Goal: Task Accomplishment & Management: Manage account settings

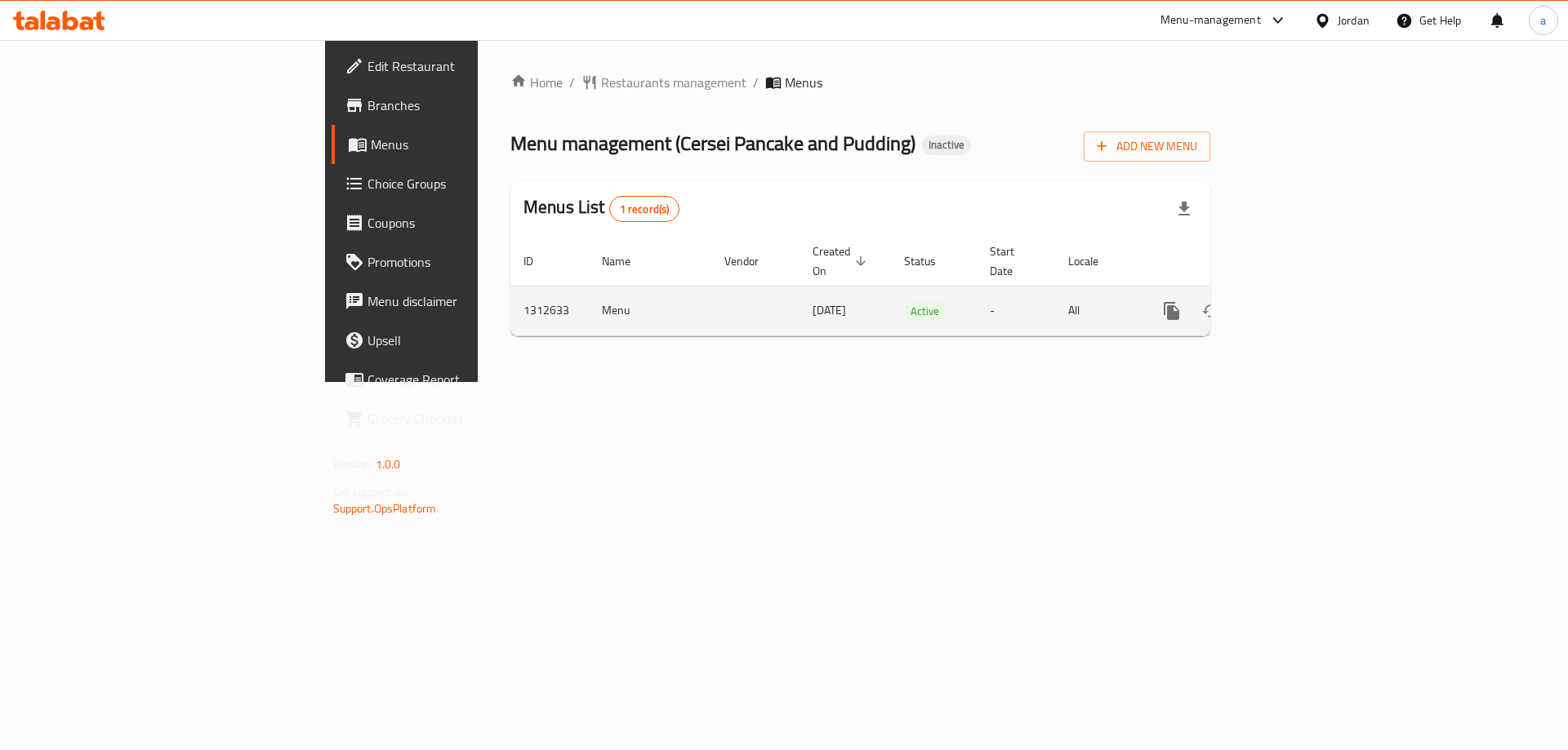
click at [1300, 301] on icon "enhanced table" at bounding box center [1289, 311] width 20 height 20
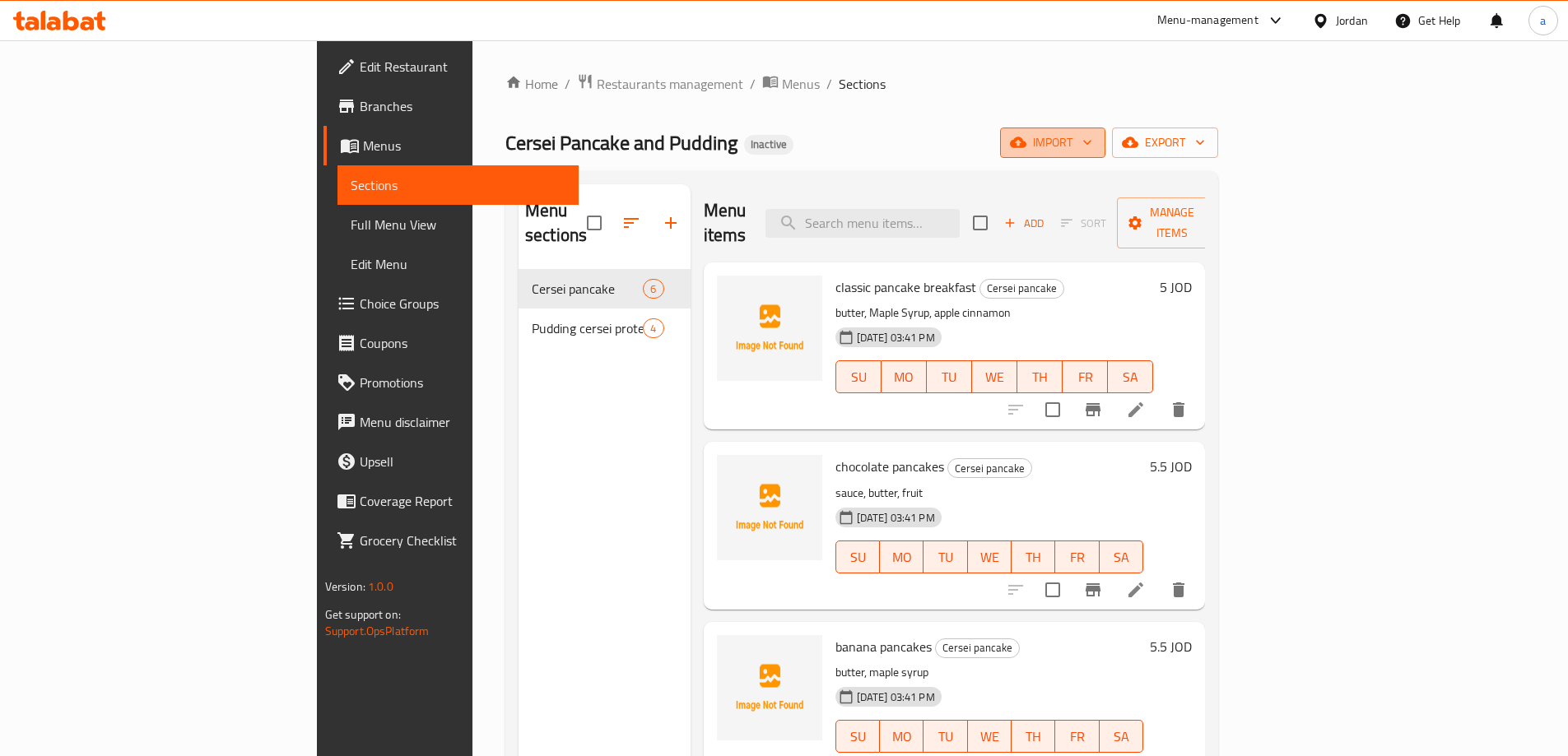
click at [1093, 149] on span "import" at bounding box center [1053, 143] width 79 height 21
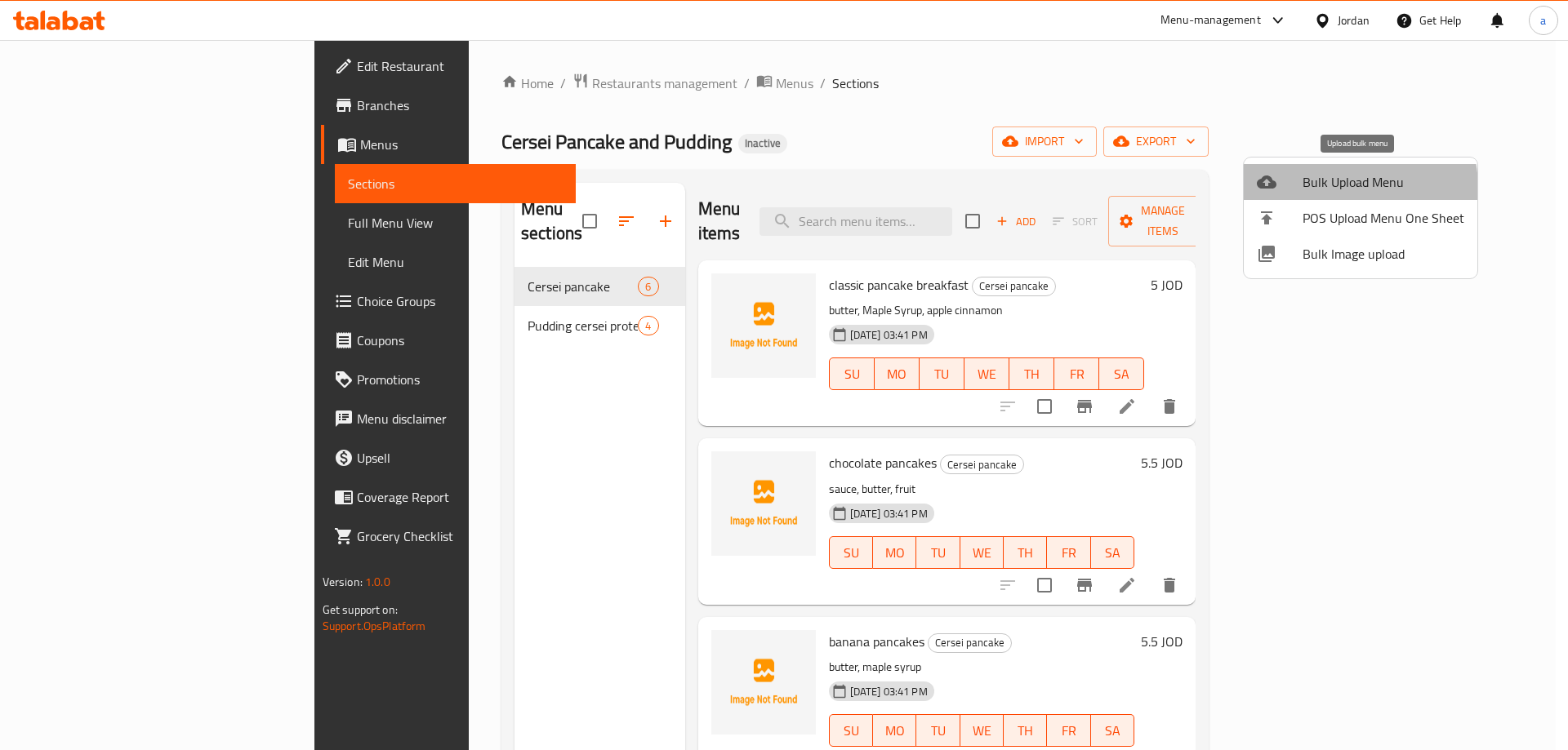
click at [1341, 188] on span "Bulk Upload Menu" at bounding box center [1383, 181] width 162 height 20
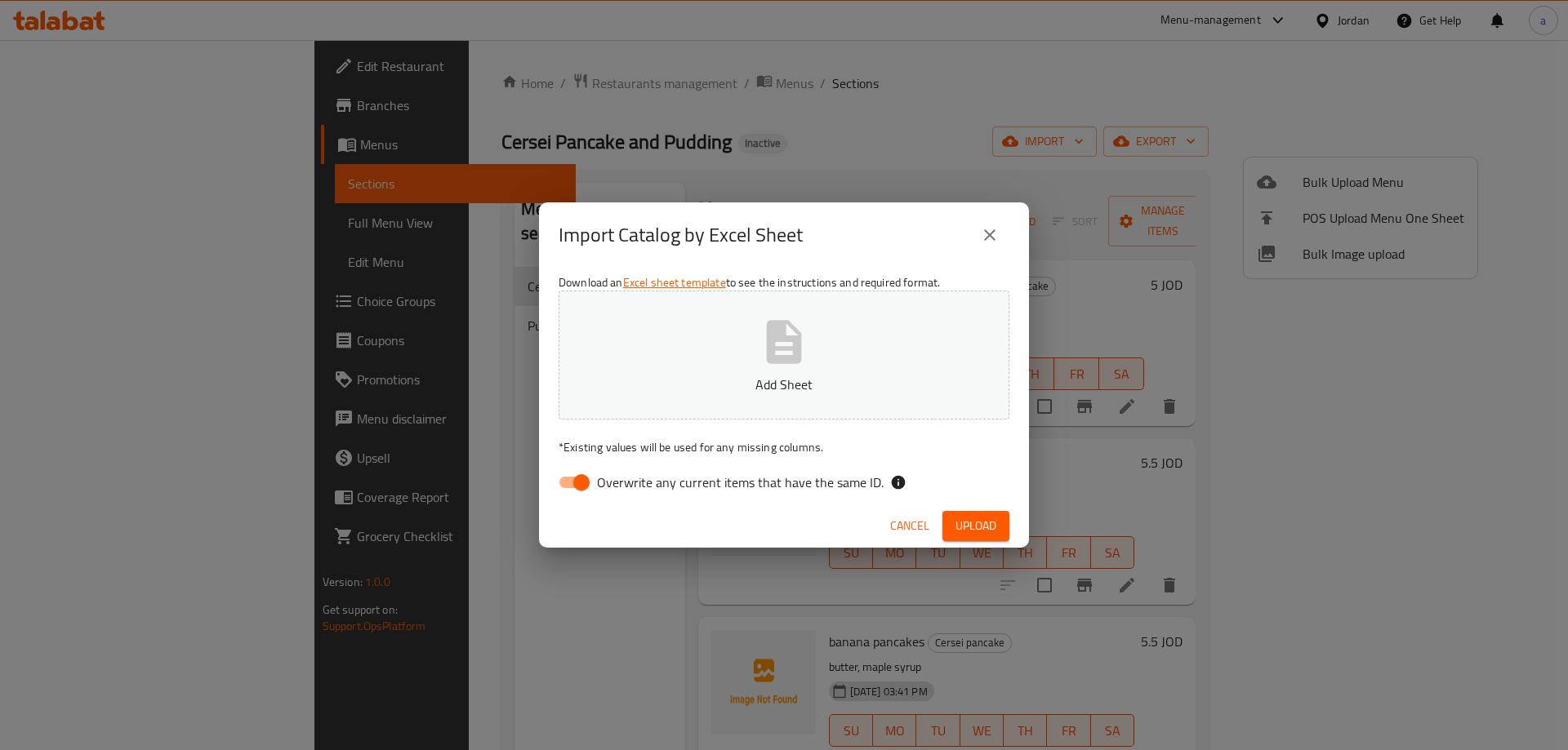
click at [703, 486] on span "Overwrite any current items that have the same ID." at bounding box center [740, 482] width 286 height 20
click at [628, 486] on input "Overwrite any current items that have the same ID." at bounding box center [581, 482] width 93 height 31
checkbox input "false"
click at [963, 538] on button "Upload" at bounding box center [975, 526] width 67 height 30
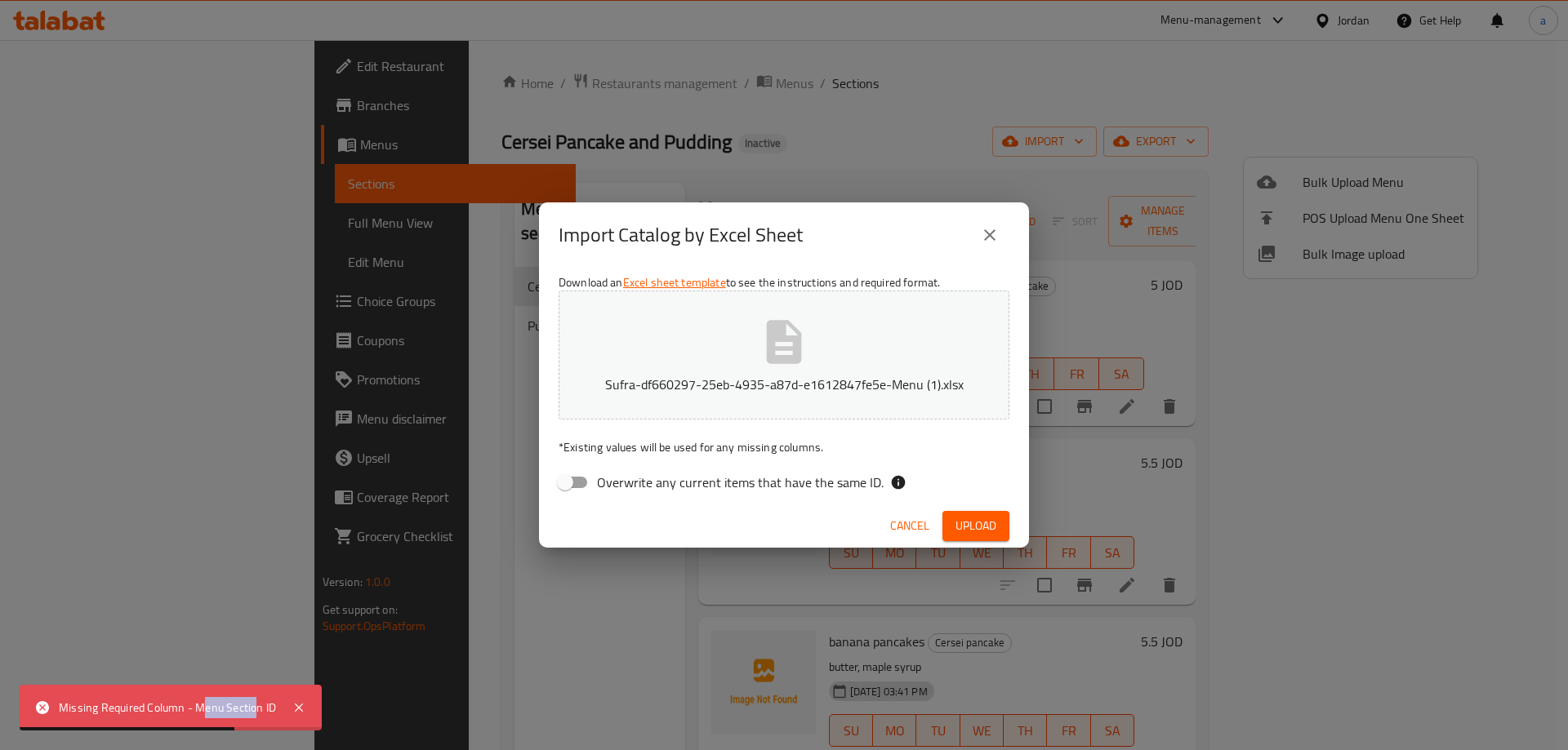
drag, startPoint x: 201, startPoint y: 707, endPoint x: 255, endPoint y: 715, distance: 54.6
click at [255, 715] on div "Missing Required Column - Menu Section ID" at bounding box center [167, 707] width 217 height 18
drag, startPoint x: 195, startPoint y: 702, endPoint x: 279, endPoint y: 713, distance: 84.7
click at [279, 713] on div "Missing Required Column - Menu Section ID" at bounding box center [171, 707] width 302 height 45
copy div "Menu Section ID"
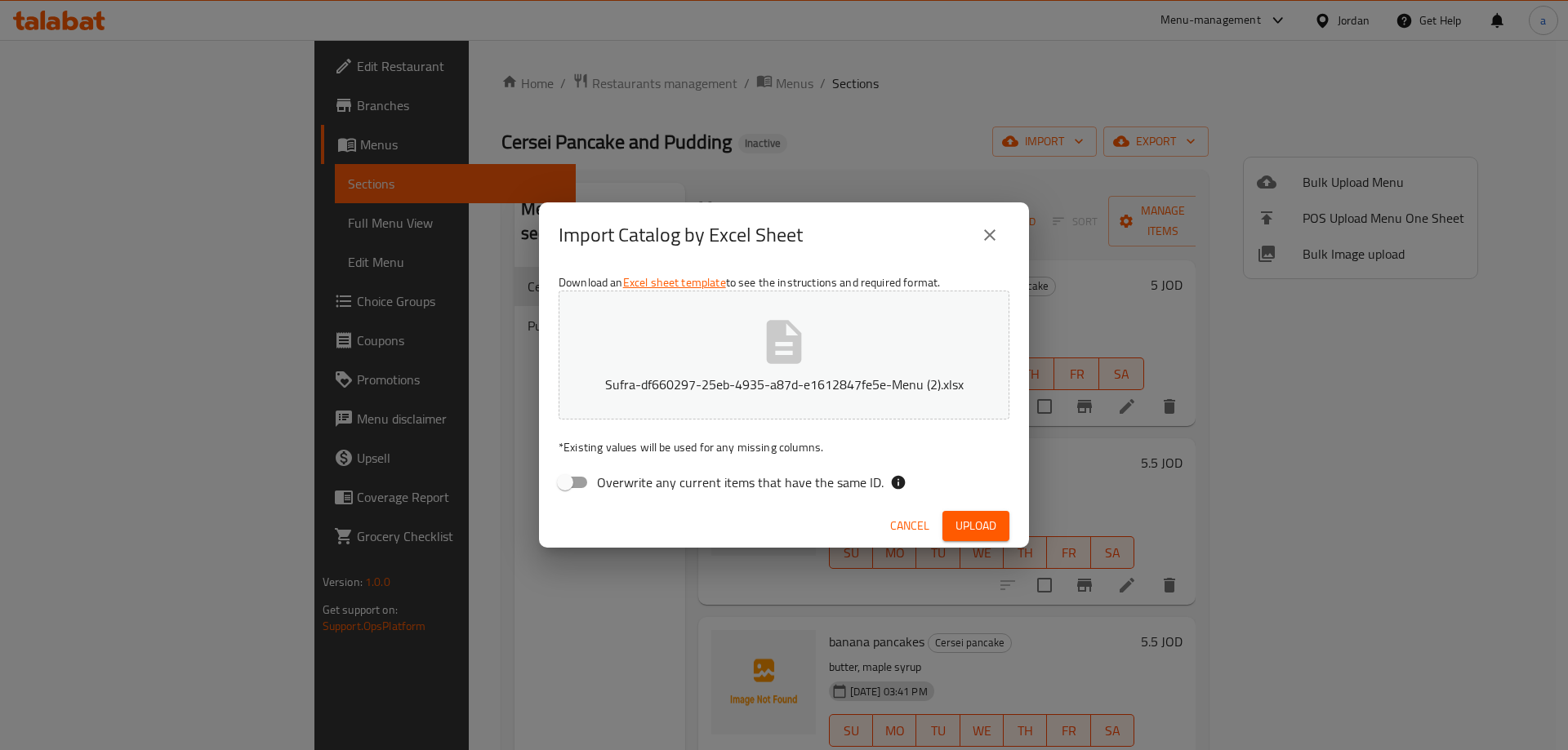
click at [980, 529] on span "Upload" at bounding box center [975, 526] width 41 height 21
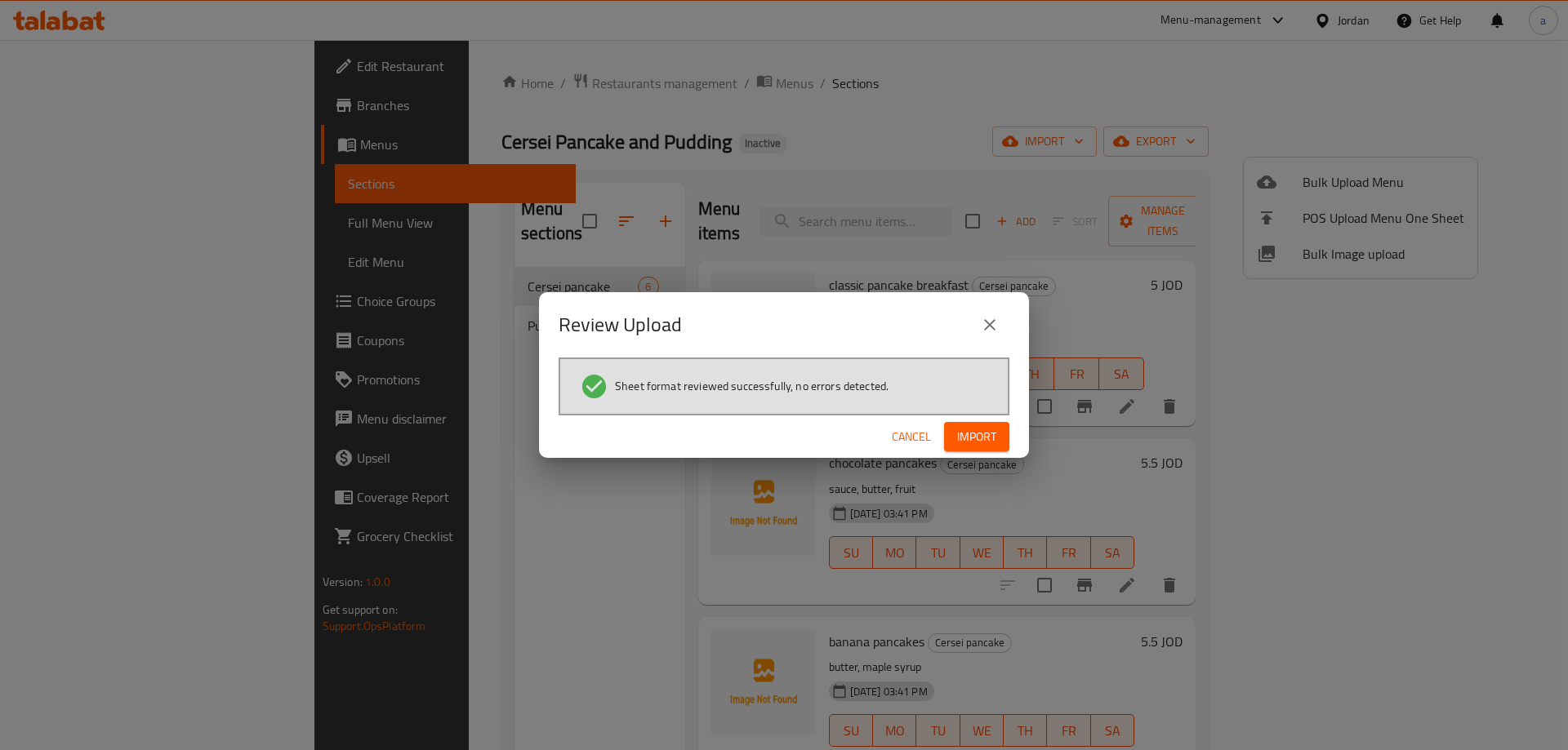
click at [974, 435] on span "Import" at bounding box center [976, 437] width 39 height 21
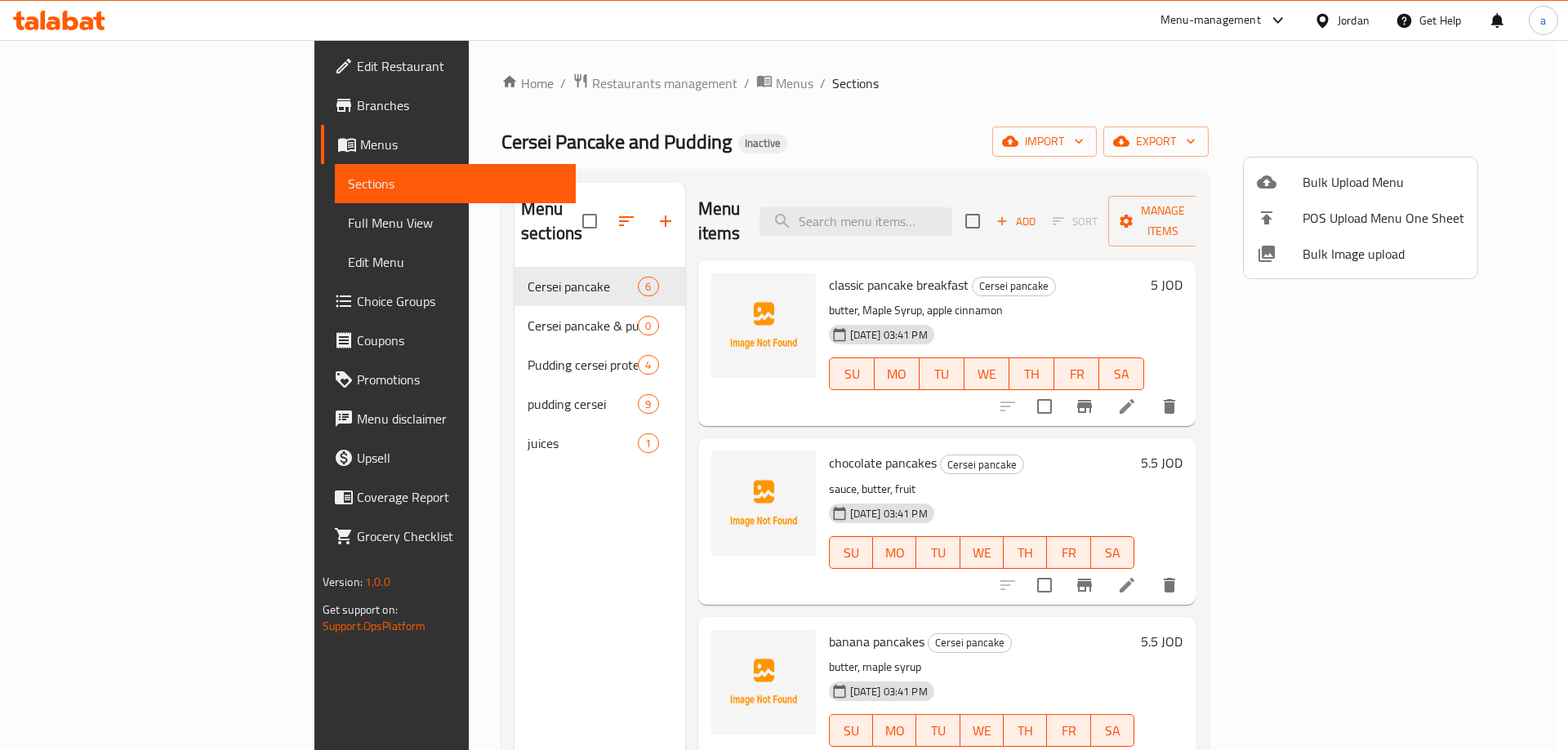
click at [450, 296] on div at bounding box center [784, 375] width 1568 height 750
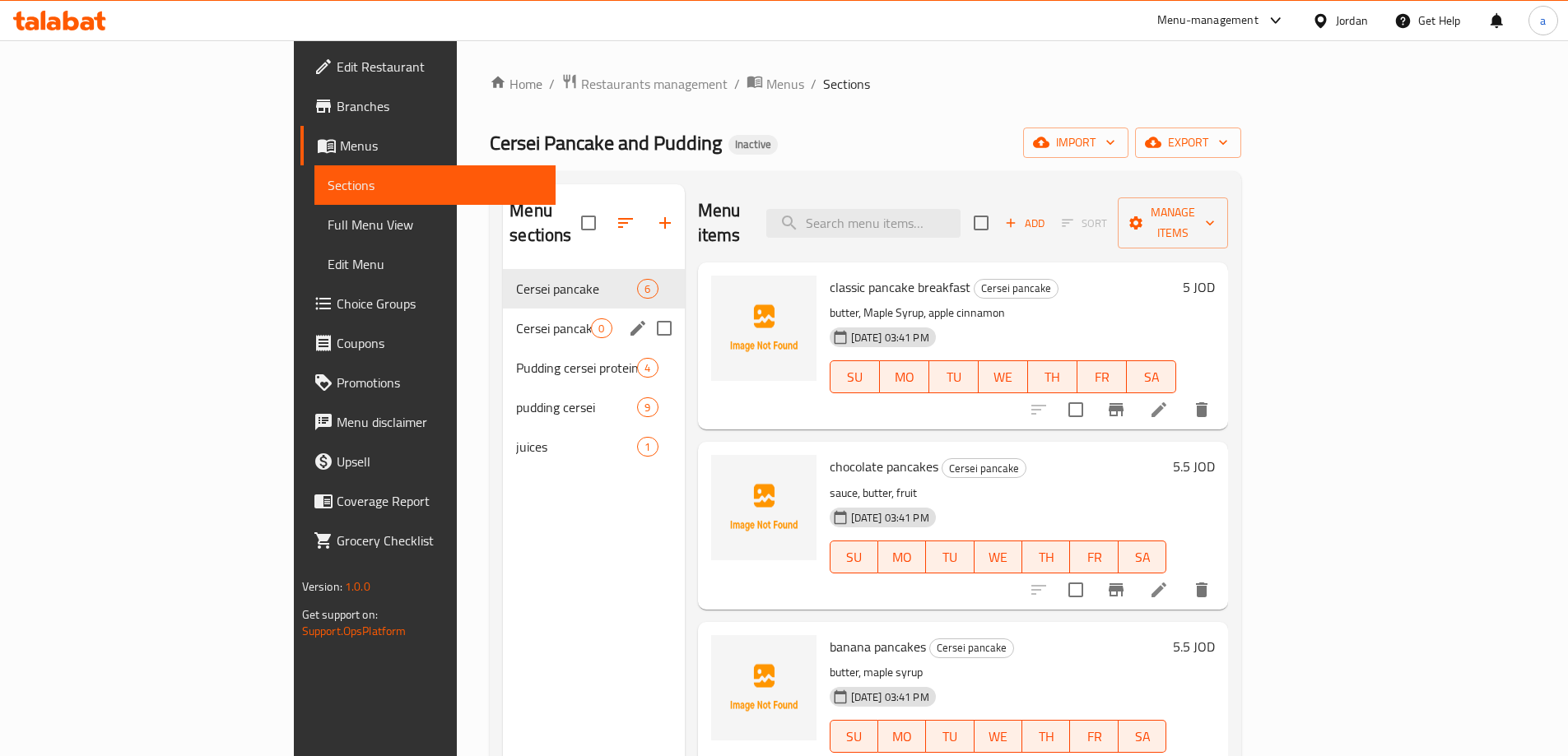
click at [533, 314] on div "Cersei pancake & pudding 0" at bounding box center [593, 328] width 181 height 39
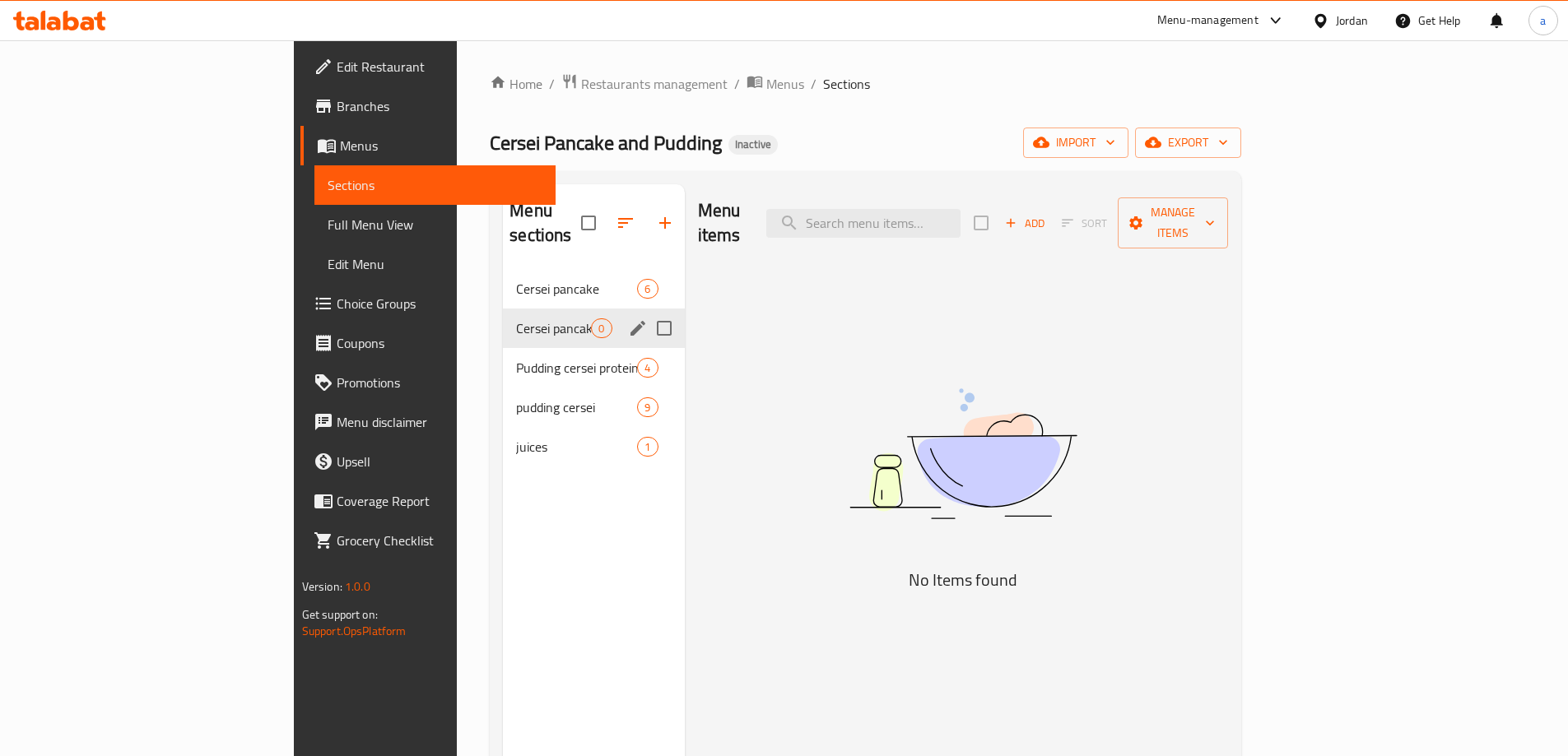
click at [647, 311] on input "Menu sections" at bounding box center [664, 328] width 34 height 34
checkbox input "true"
click at [606, 218] on icon "button" at bounding box center [615, 223] width 20 height 20
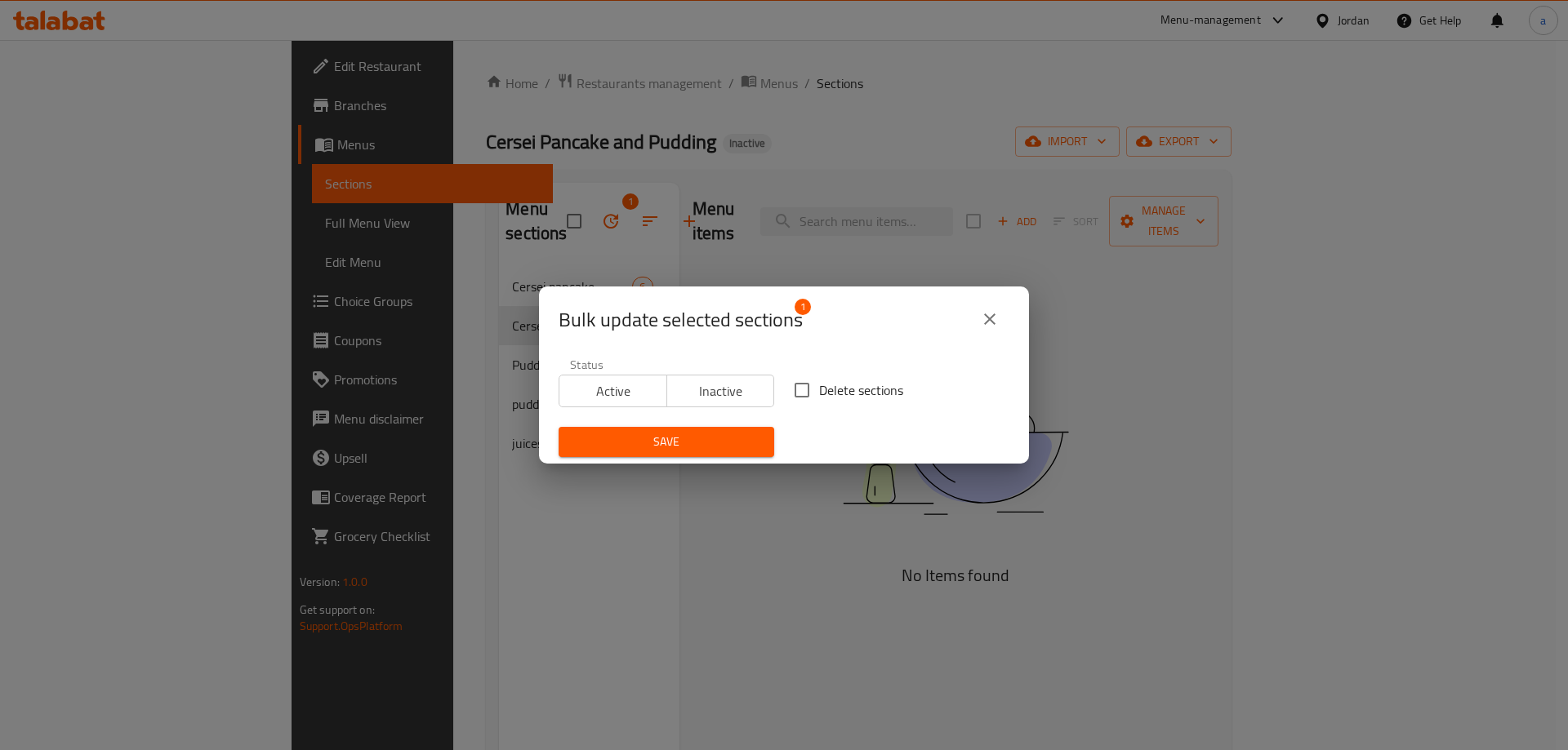
click at [784, 391] on input "Delete sections" at bounding box center [801, 390] width 34 height 34
checkbox input "true"
click at [718, 436] on span "Save" at bounding box center [666, 442] width 189 height 21
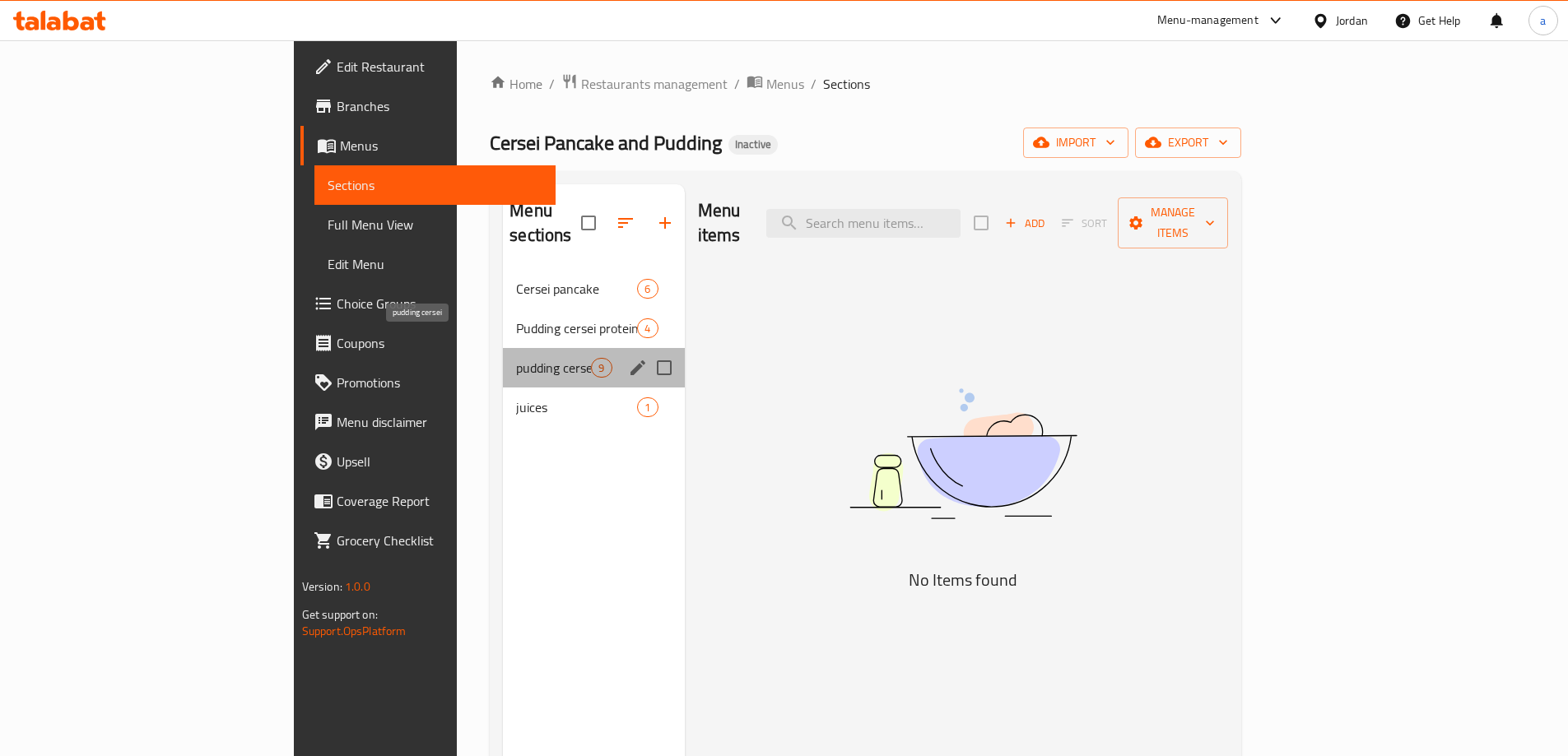
click at [516, 358] on span "pudding cersei" at bounding box center [553, 368] width 75 height 20
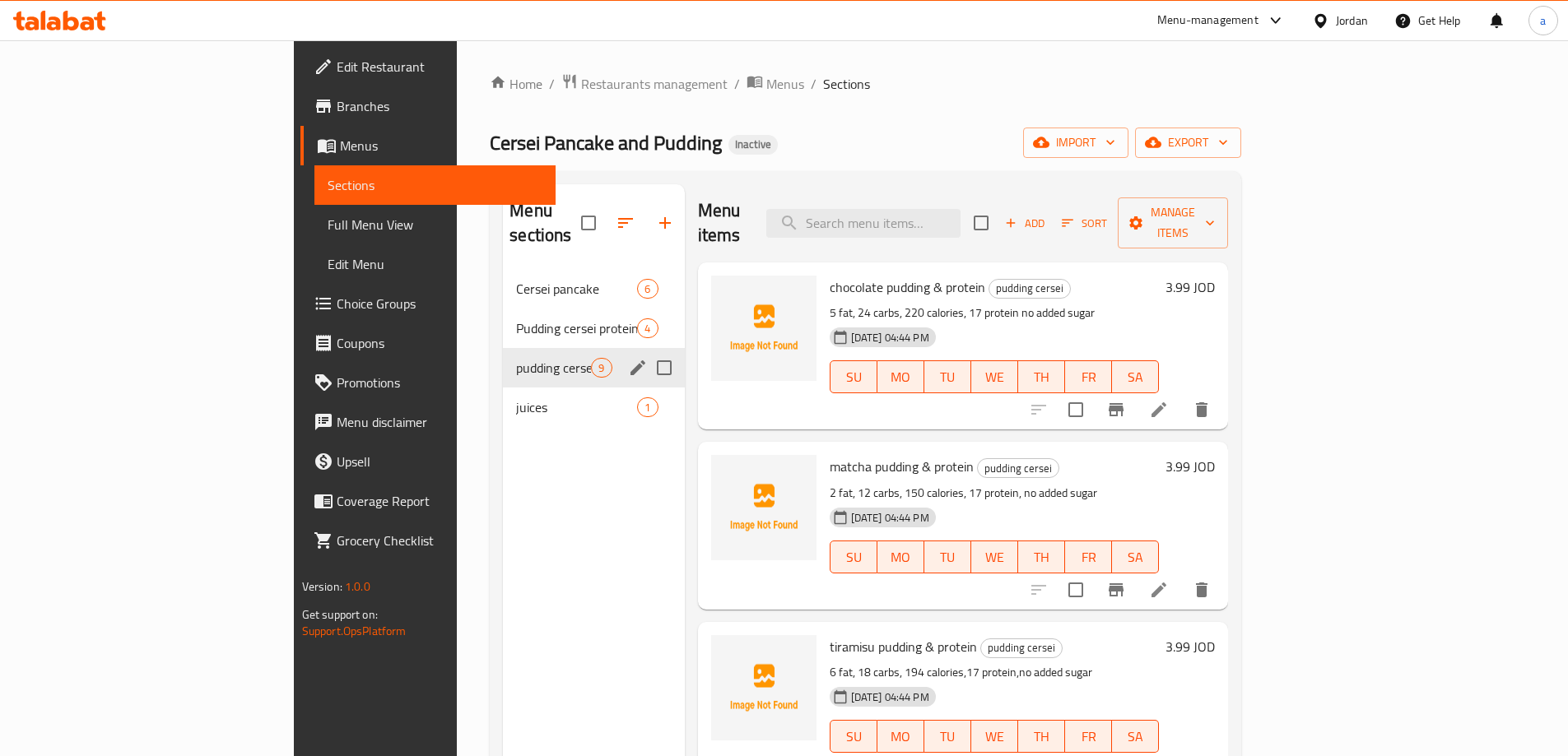
click at [647, 350] on input "Menu sections" at bounding box center [664, 368] width 34 height 34
checkbox input "false"
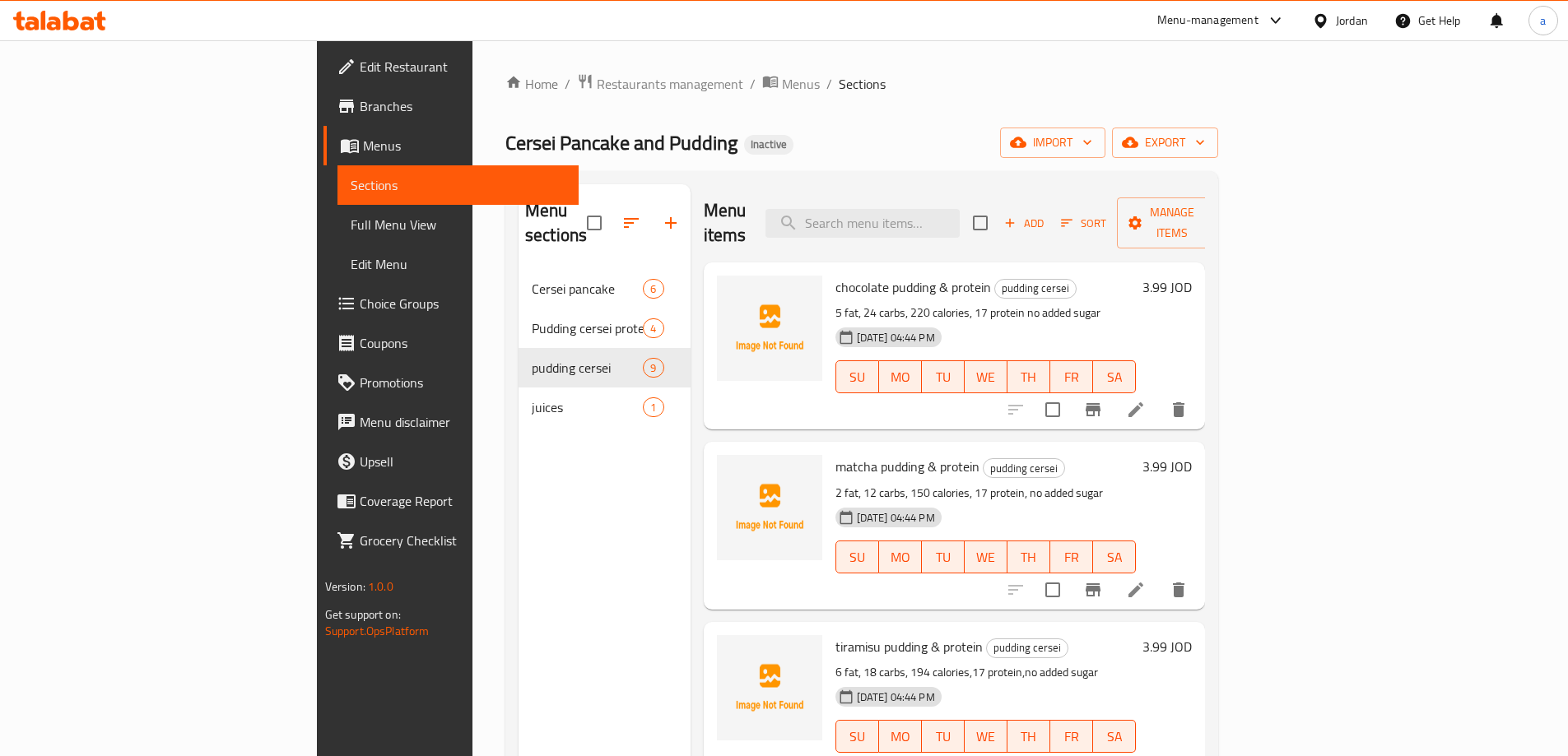
click at [997, 213] on input "checkbox" at bounding box center [980, 223] width 34 height 34
checkbox input "true"
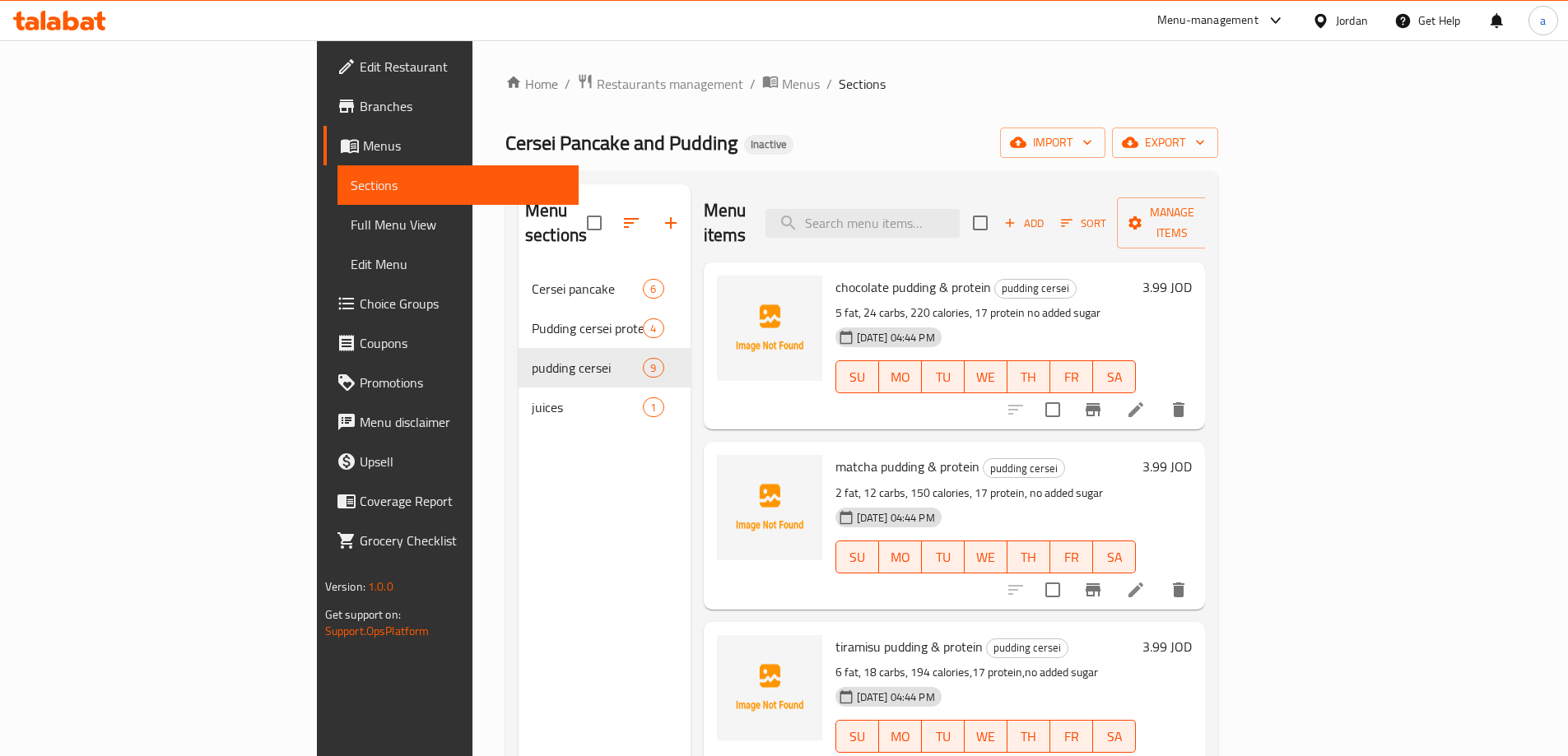
checkbox input "true"
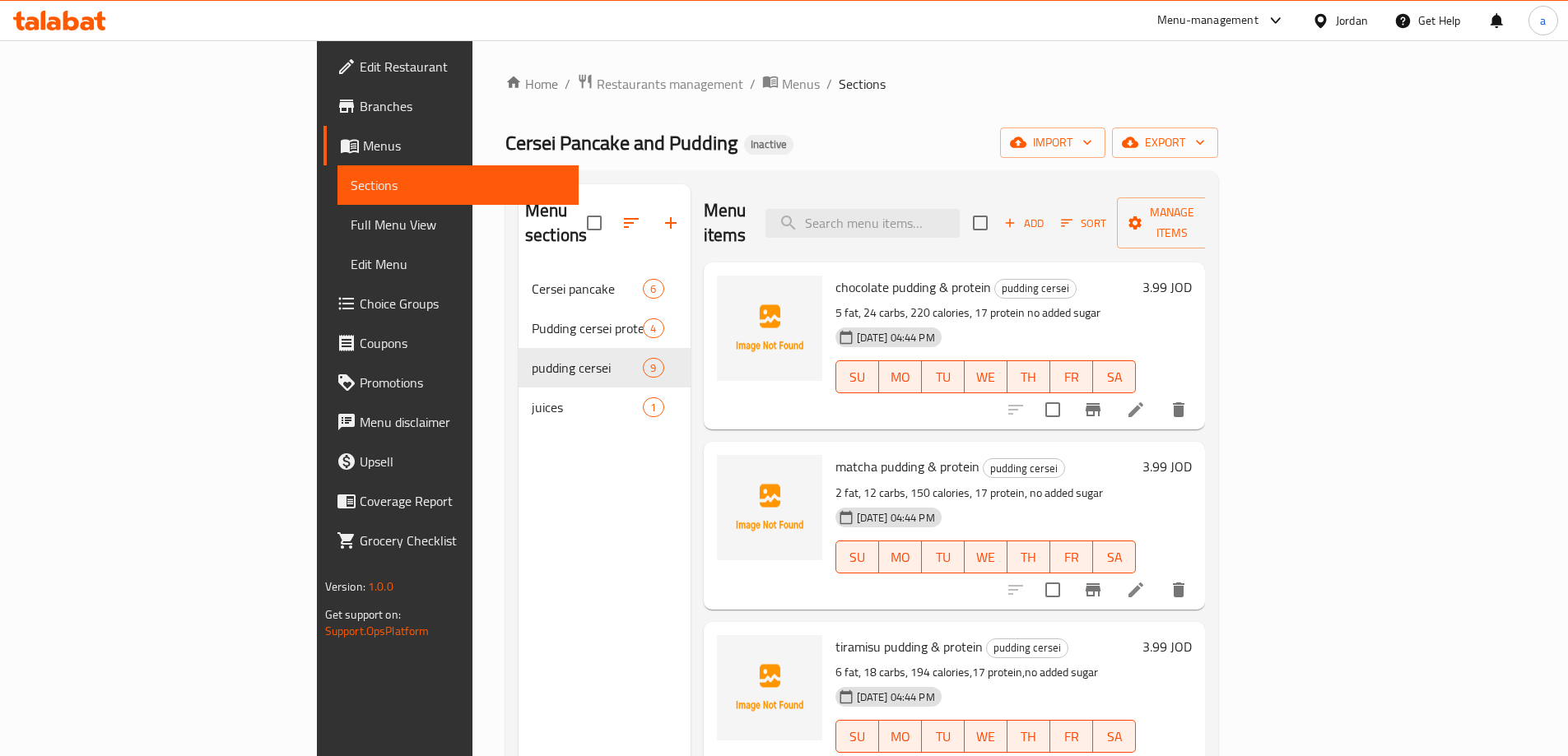
checkbox input "true"
click at [1214, 218] on span "Manage items" at bounding box center [1172, 223] width 84 height 41
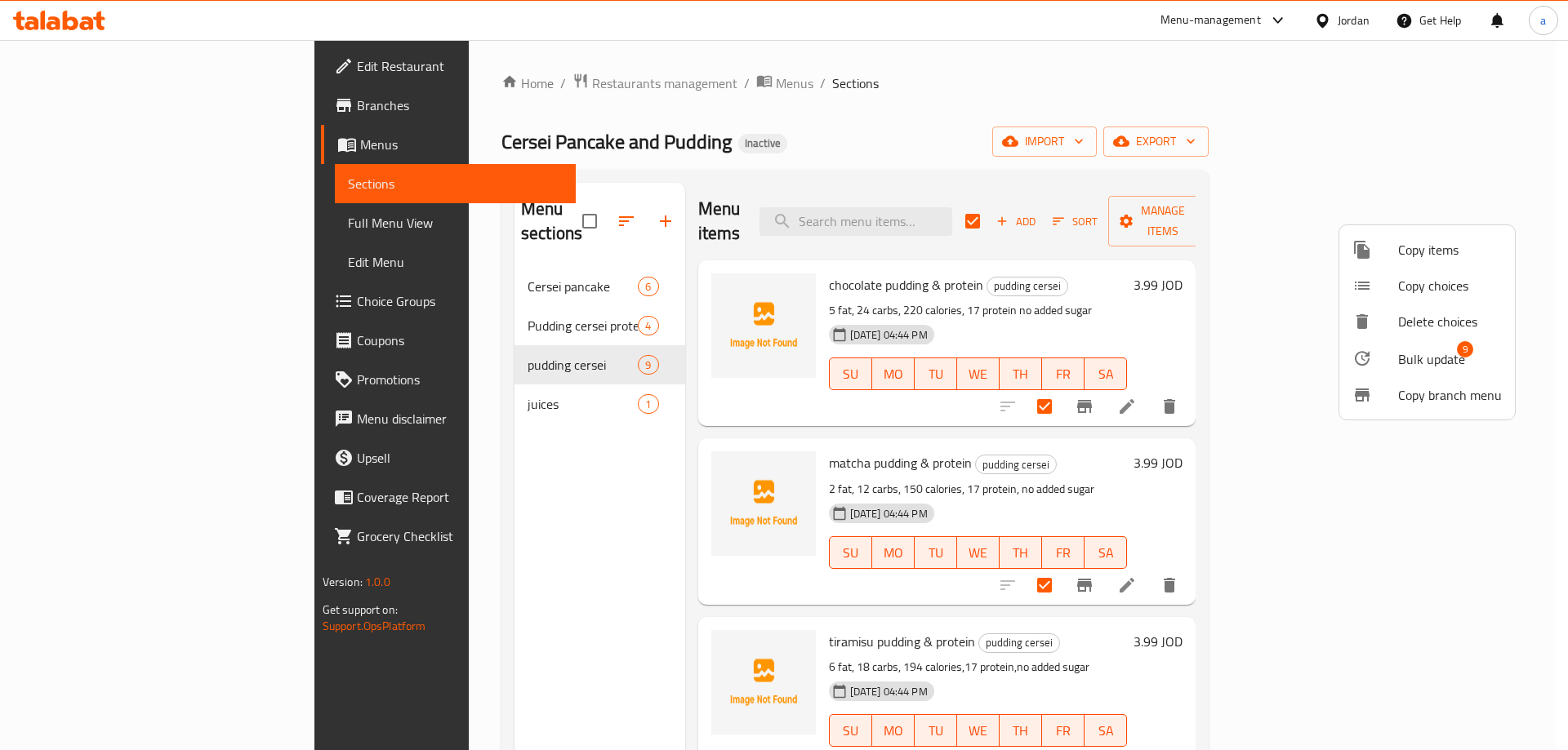
click at [1432, 362] on span "Bulk update" at bounding box center [1431, 359] width 67 height 20
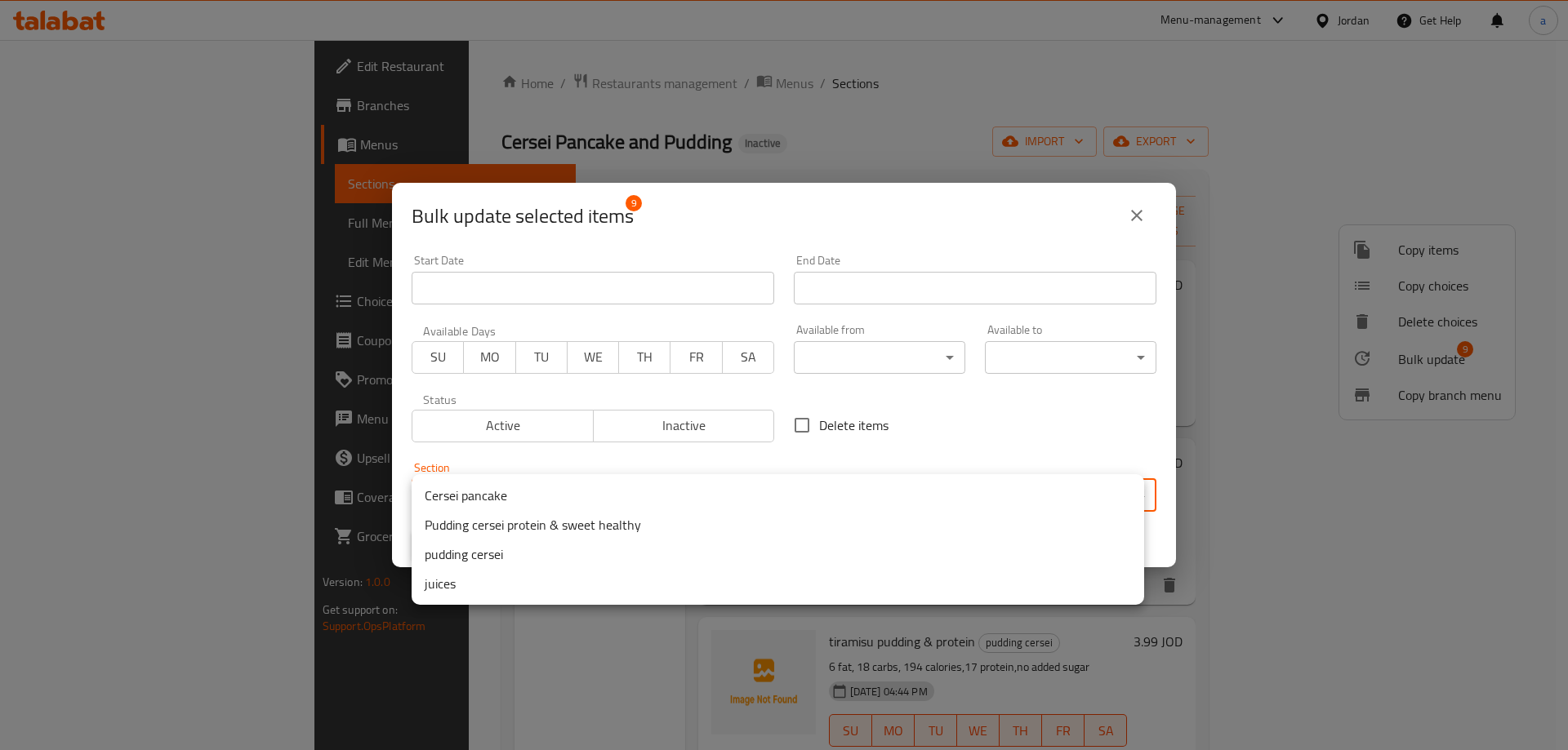
click at [707, 488] on body "​ Menu-management Jordan Get Help a Edit Restaurant Branches Menus Sections Ful…" at bounding box center [784, 395] width 1568 height 710
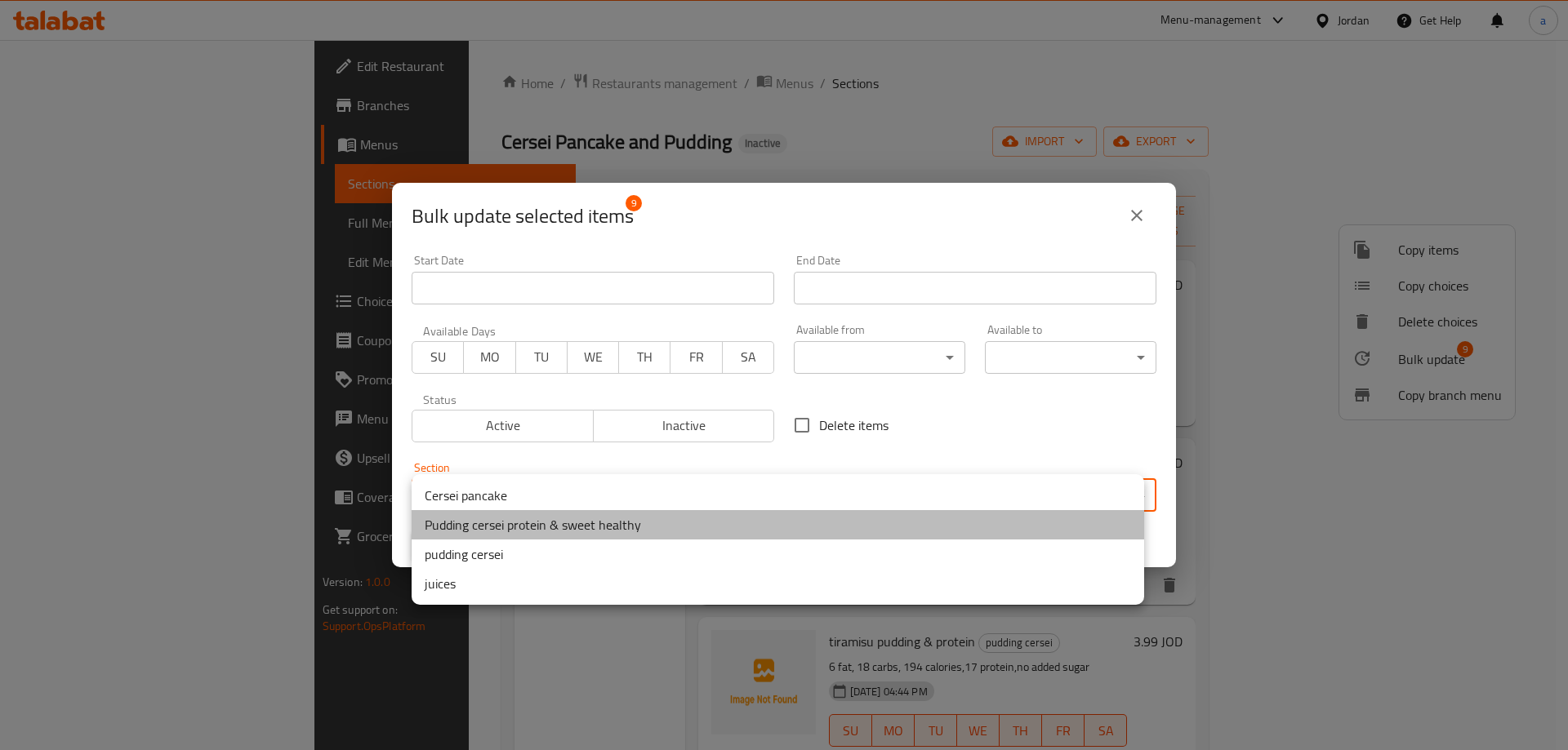
click at [658, 528] on li "Pudding cersei protein & sweet healthy" at bounding box center [777, 524] width 732 height 29
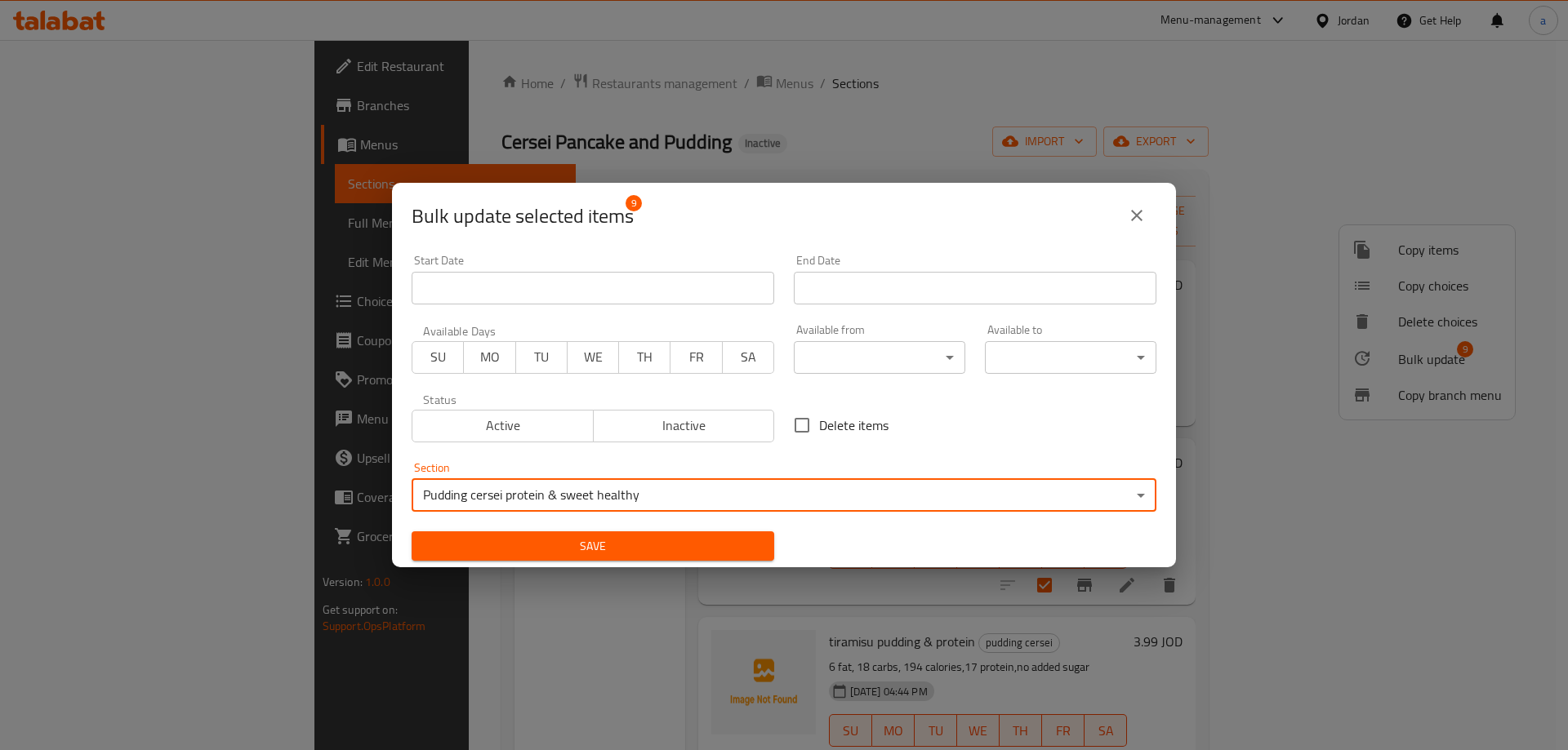
click at [598, 554] on span "Save" at bounding box center [593, 547] width 336 height 21
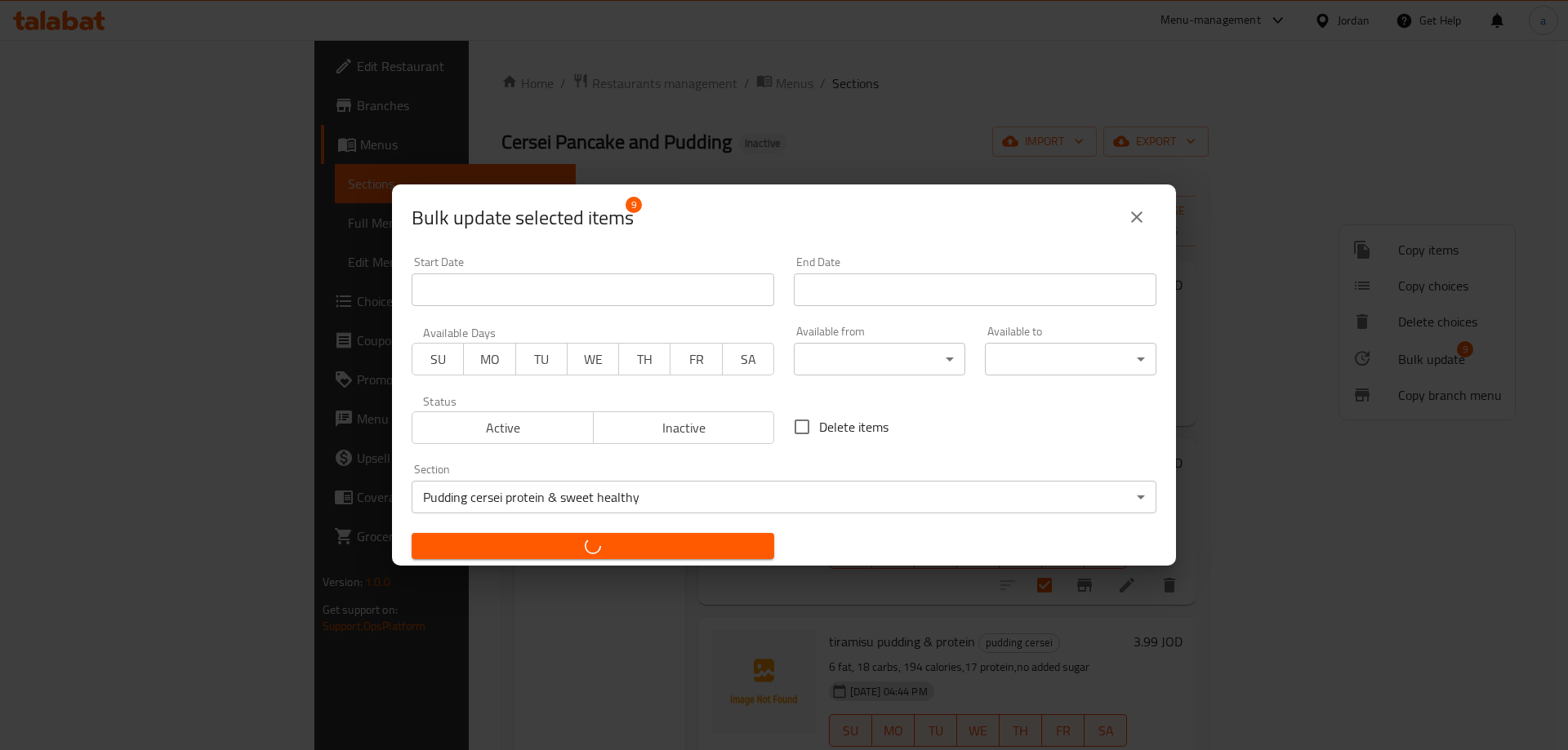
checkbox input "false"
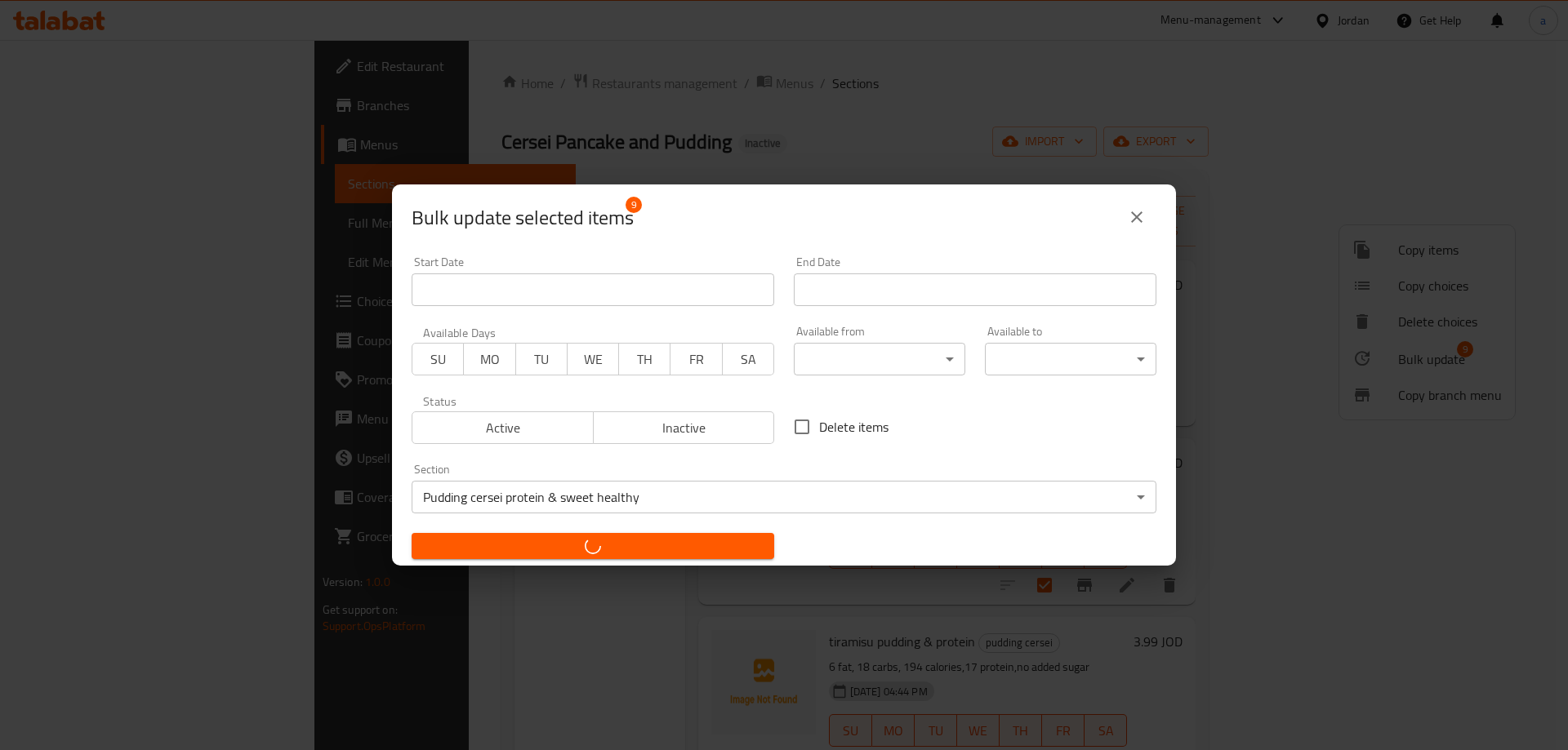
checkbox input "false"
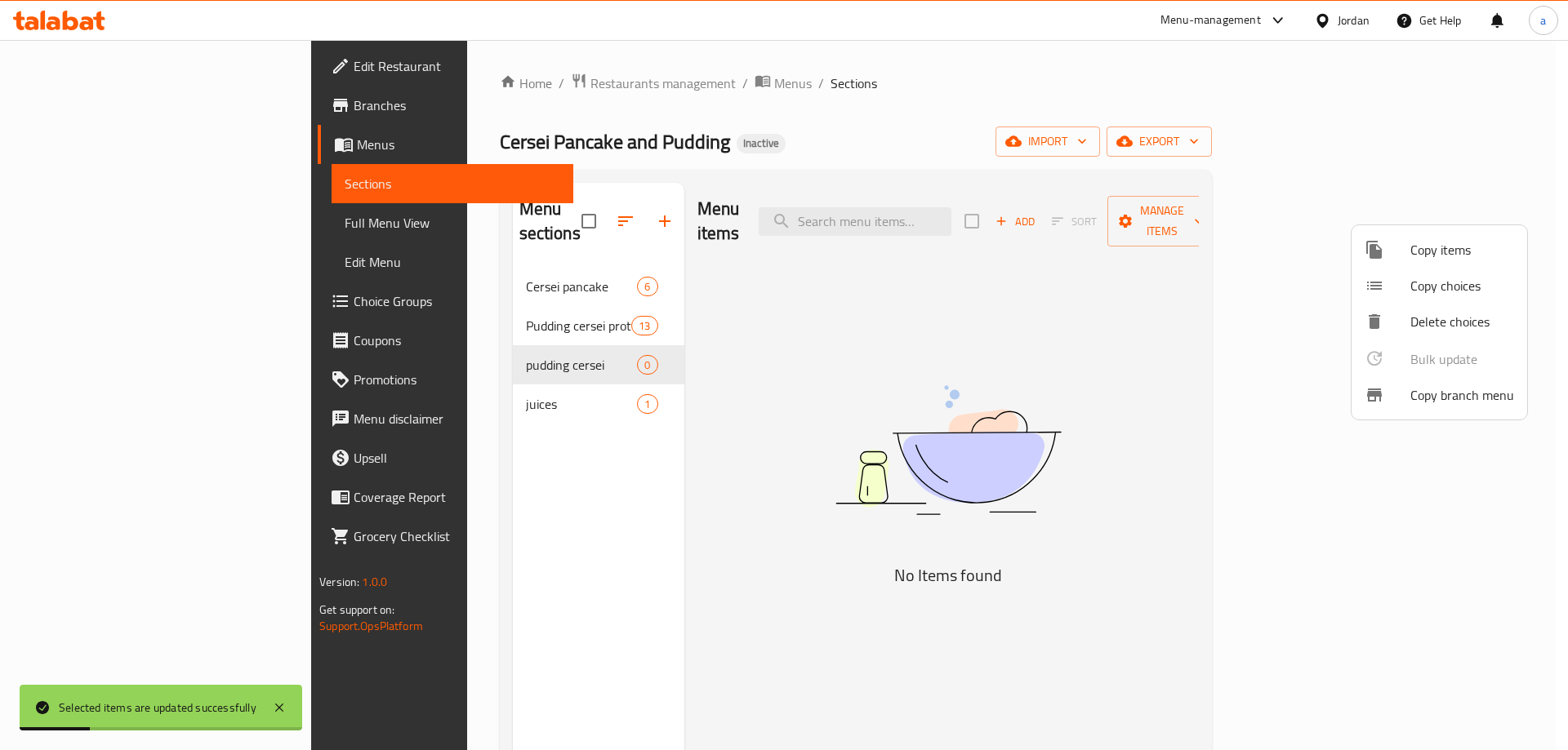
click at [475, 336] on div at bounding box center [784, 375] width 1568 height 750
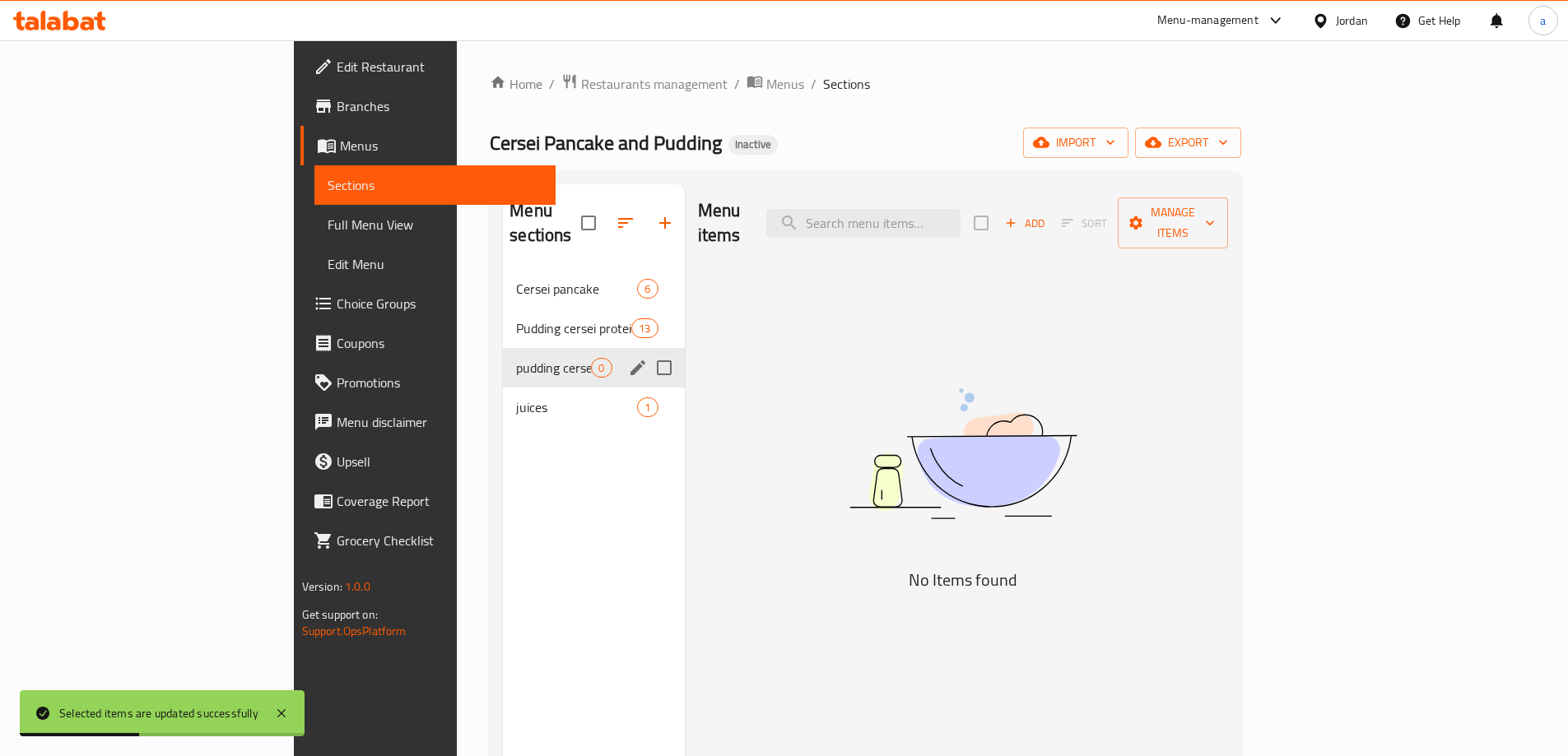
click at [647, 350] on input "Menu sections" at bounding box center [664, 368] width 34 height 34
checkbox input "true"
click at [609, 215] on icon "button" at bounding box center [616, 223] width 15 height 15
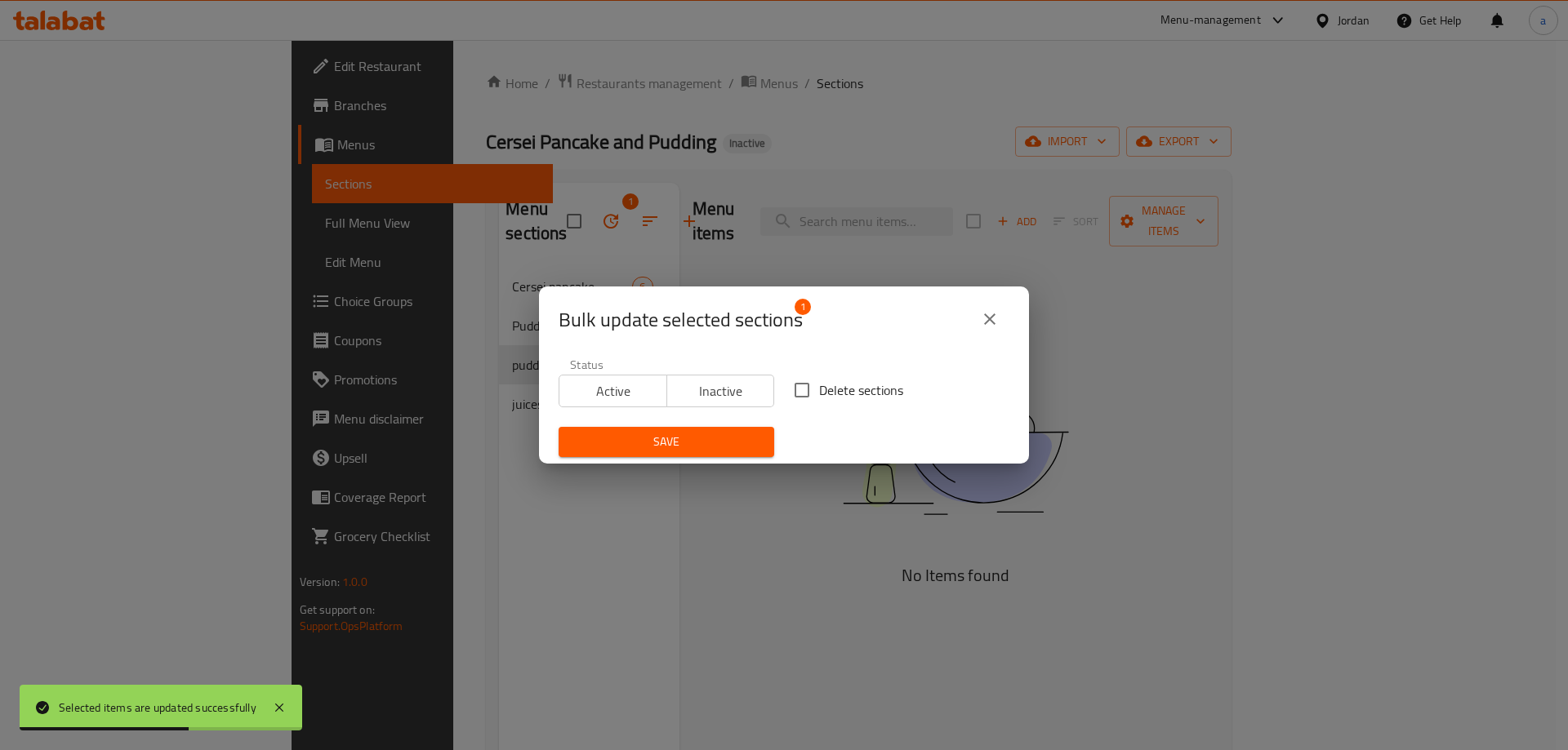
click at [801, 388] on input "Delete sections" at bounding box center [801, 390] width 34 height 34
checkbox input "true"
click at [694, 440] on span "Save" at bounding box center [666, 442] width 189 height 21
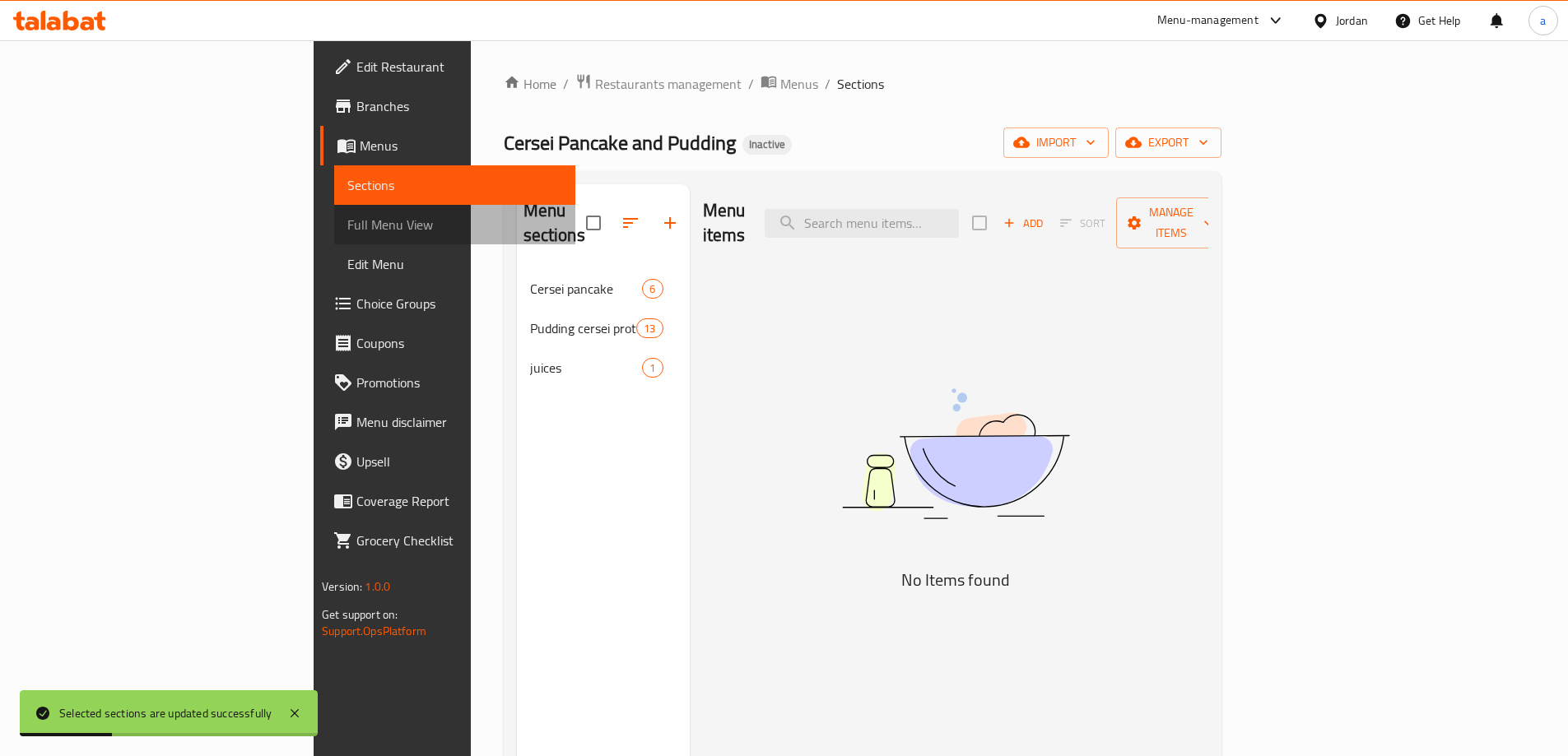
click at [348, 217] on span "Full Menu View" at bounding box center [455, 225] width 215 height 20
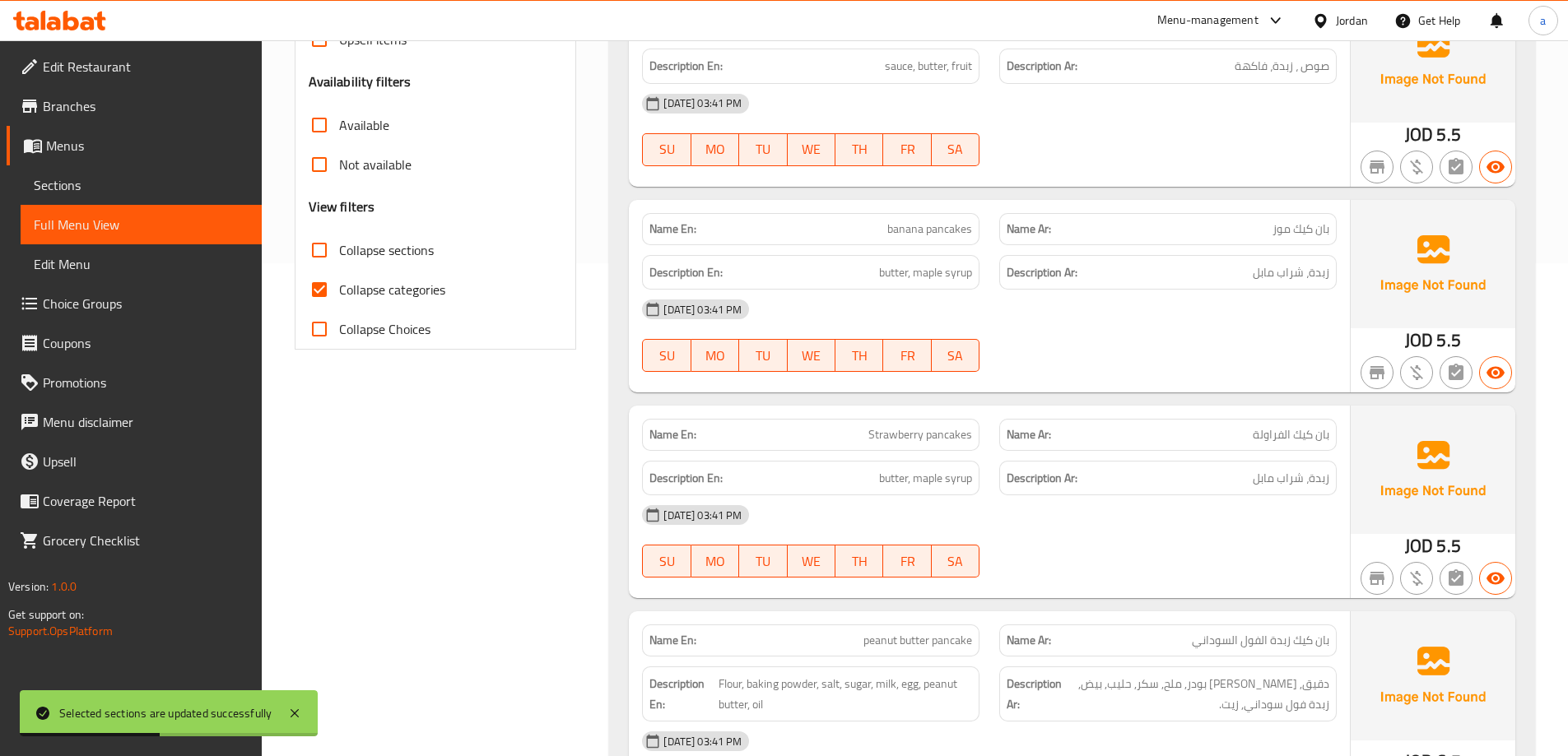
scroll to position [493, 0]
click at [312, 289] on input "Collapse categories" at bounding box center [319, 288] width 39 height 39
checkbox input "false"
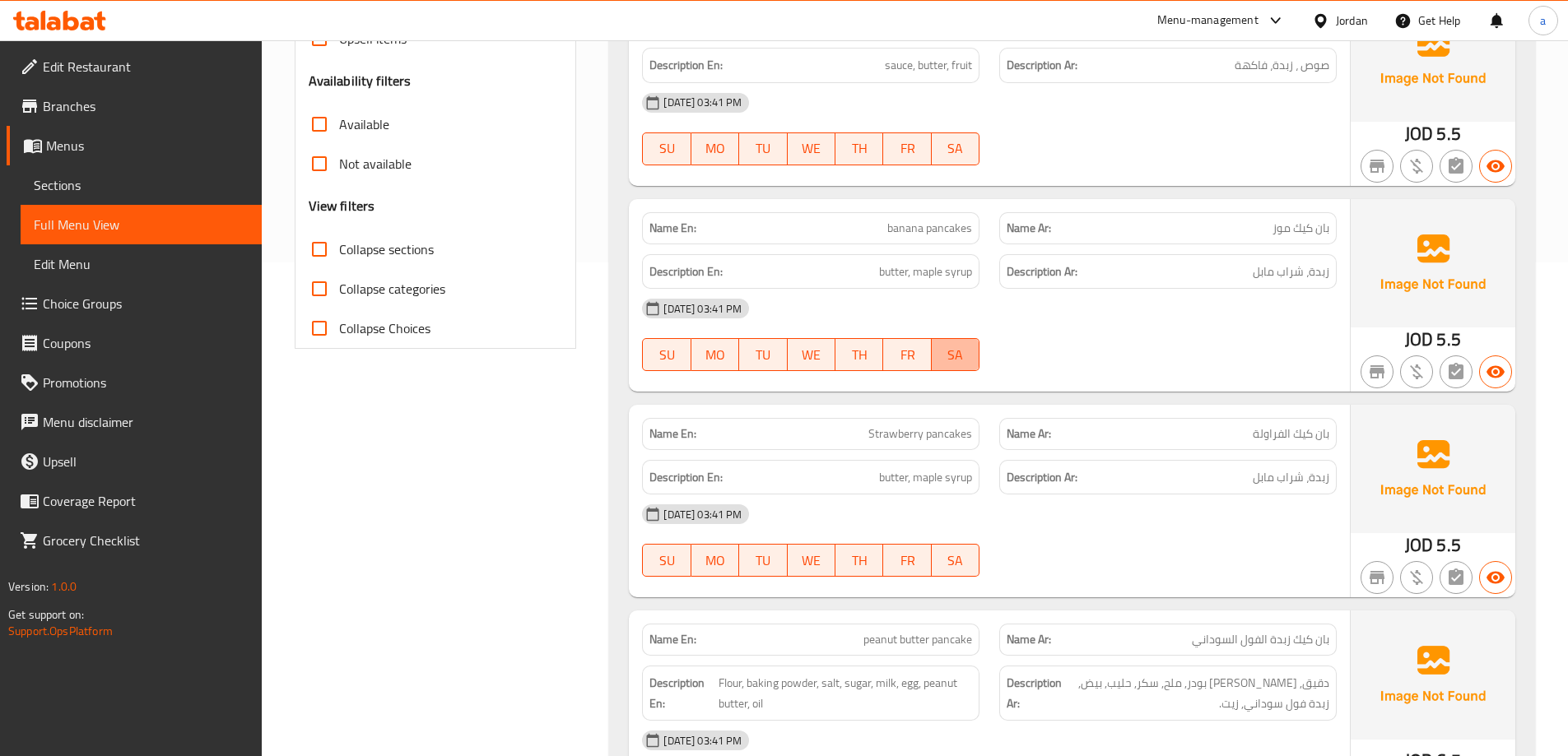
click at [935, 368] on button "SA" at bounding box center [955, 354] width 48 height 33
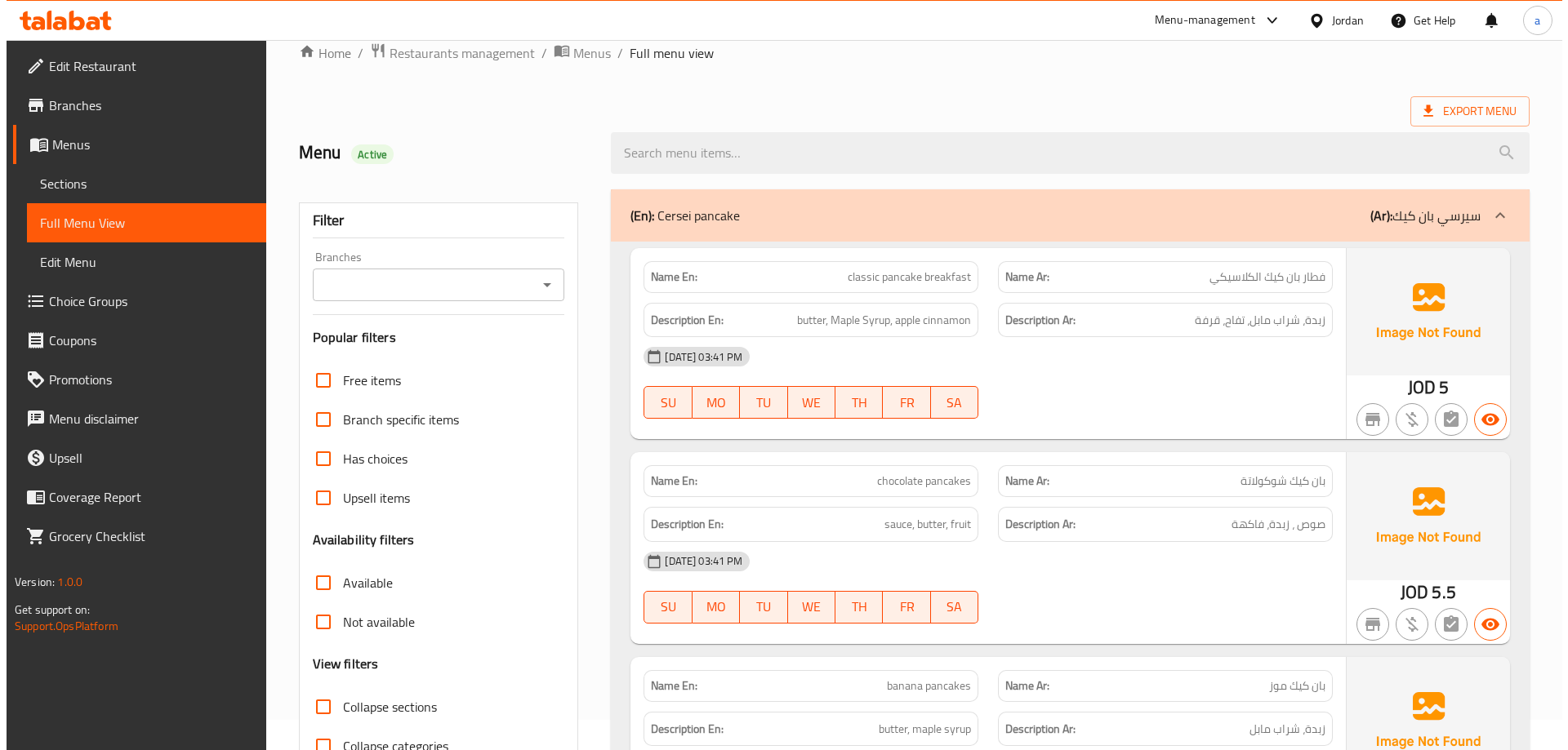
scroll to position [0, 0]
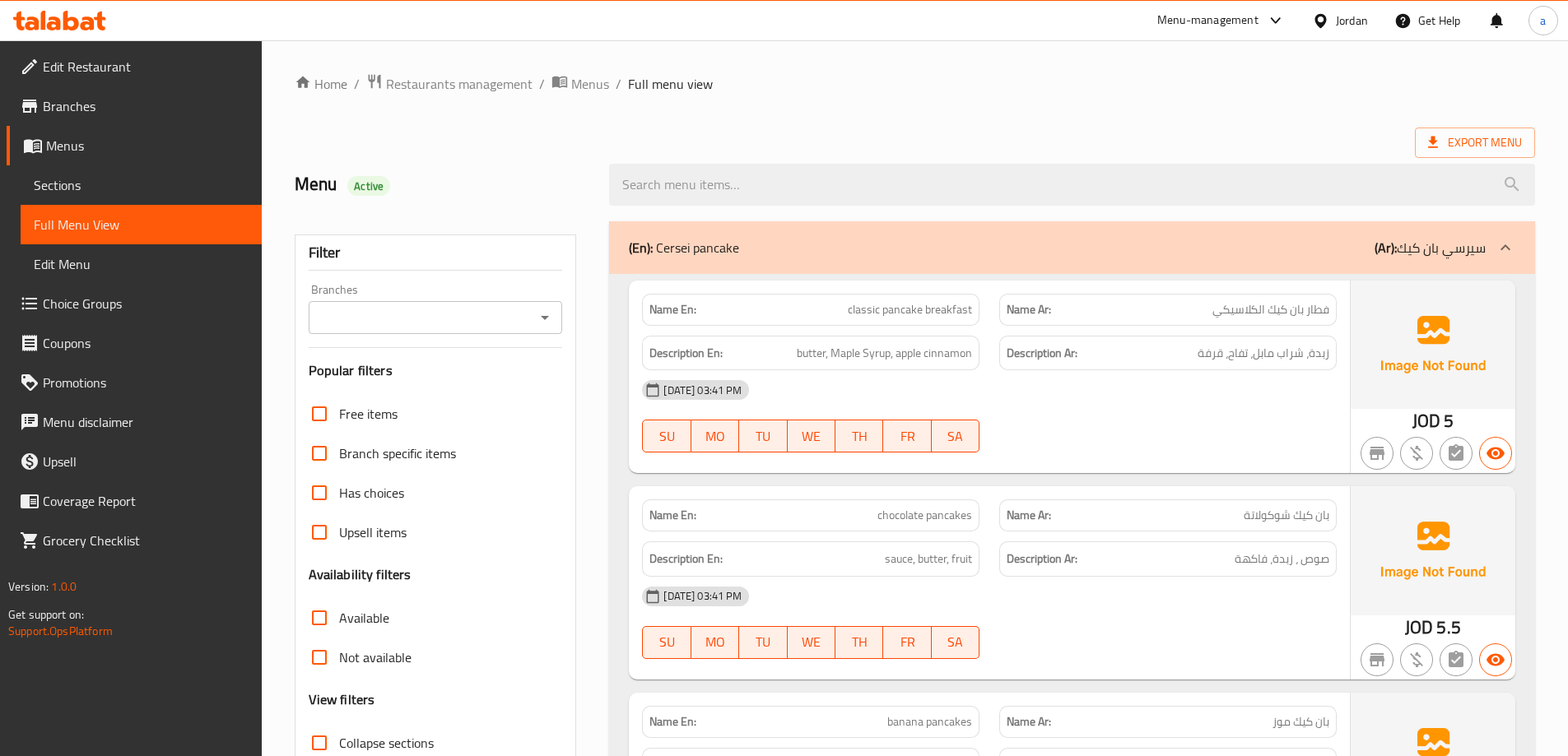
click at [1246, 247] on div "(En): Cersei pancake (Ar): سيرسي بان كيك" at bounding box center [1056, 248] width 856 height 20
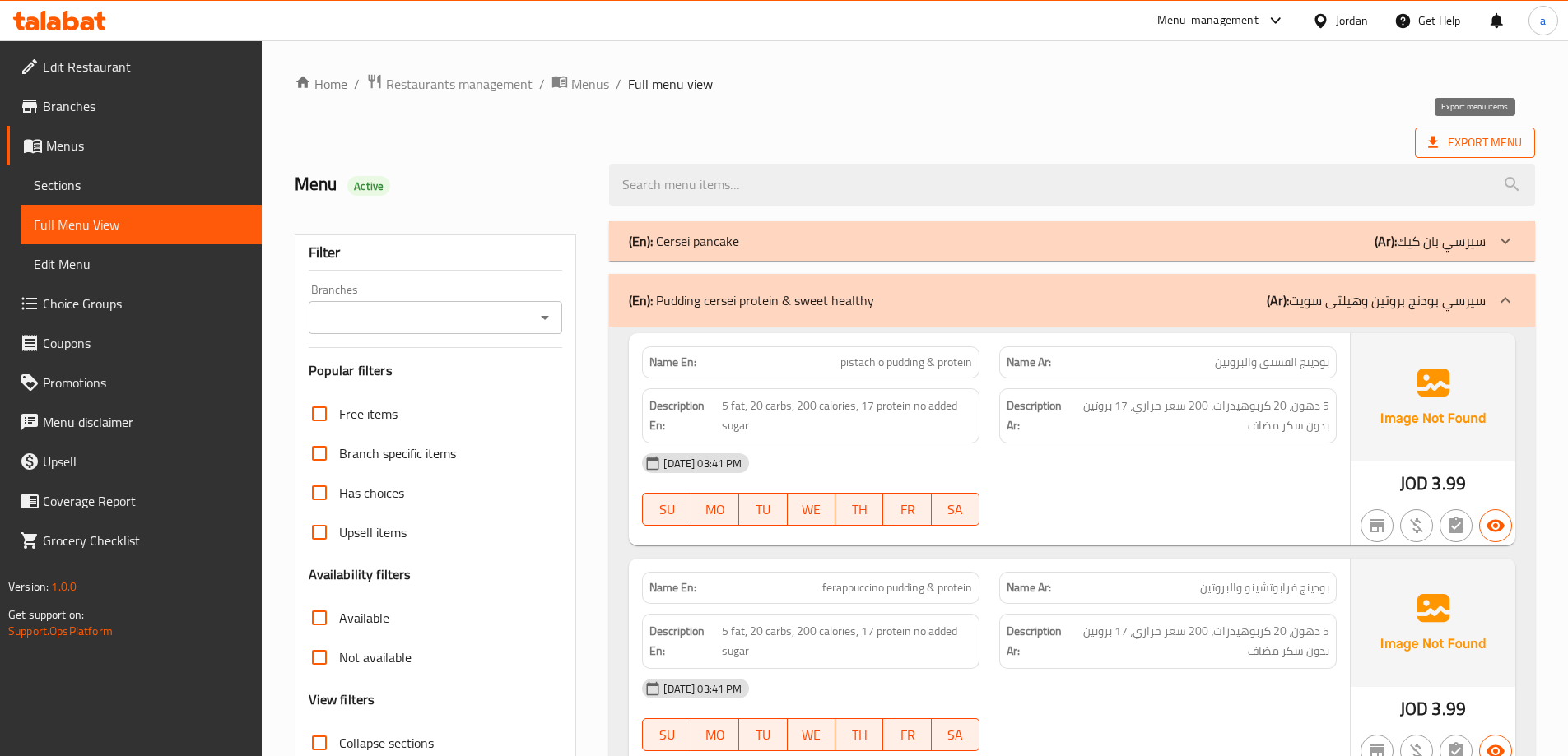
click at [1452, 142] on span "Export Menu" at bounding box center [1475, 143] width 93 height 21
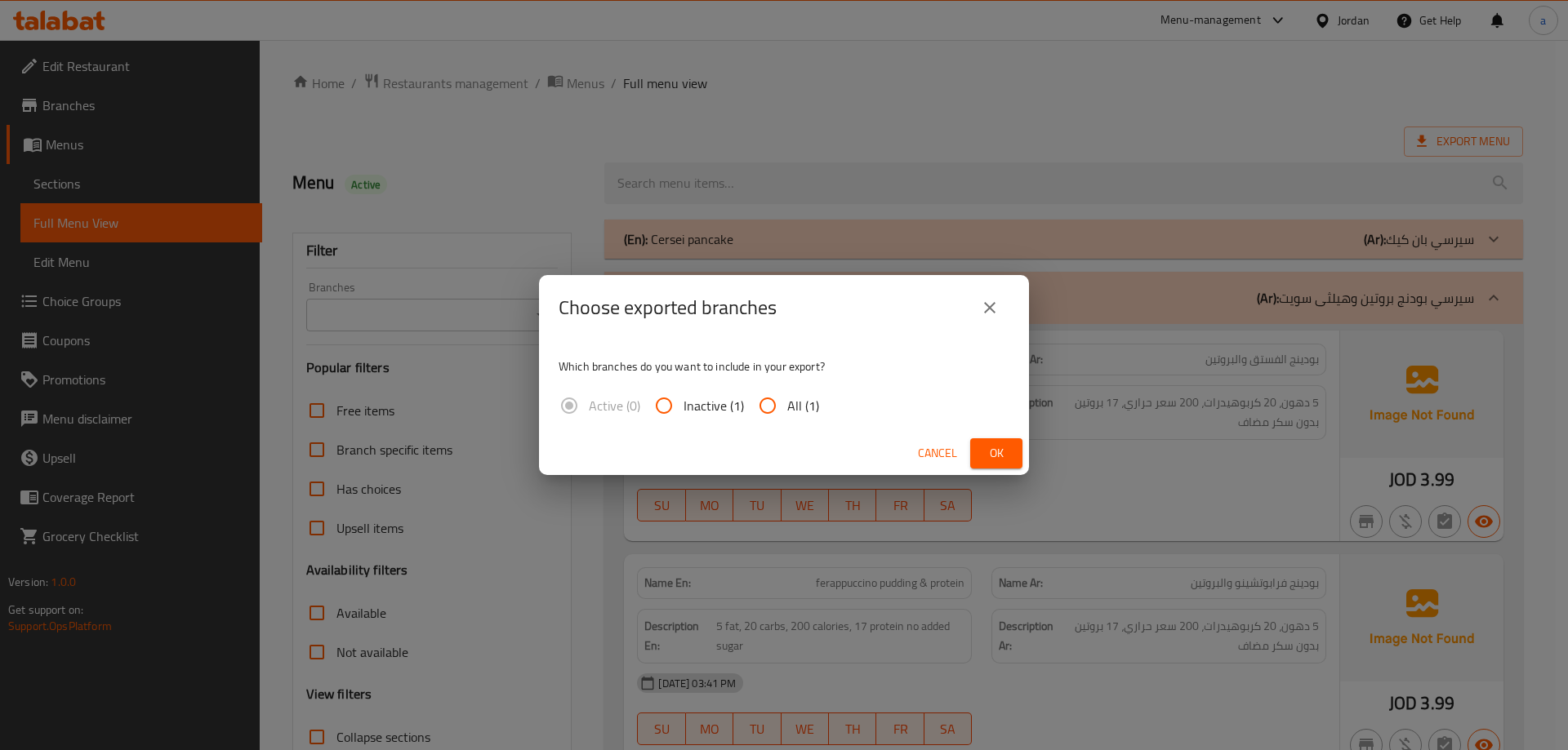
click at [785, 406] on input "All (1)" at bounding box center [767, 405] width 39 height 39
radio input "true"
click at [999, 451] on span "Ok" at bounding box center [996, 453] width 26 height 21
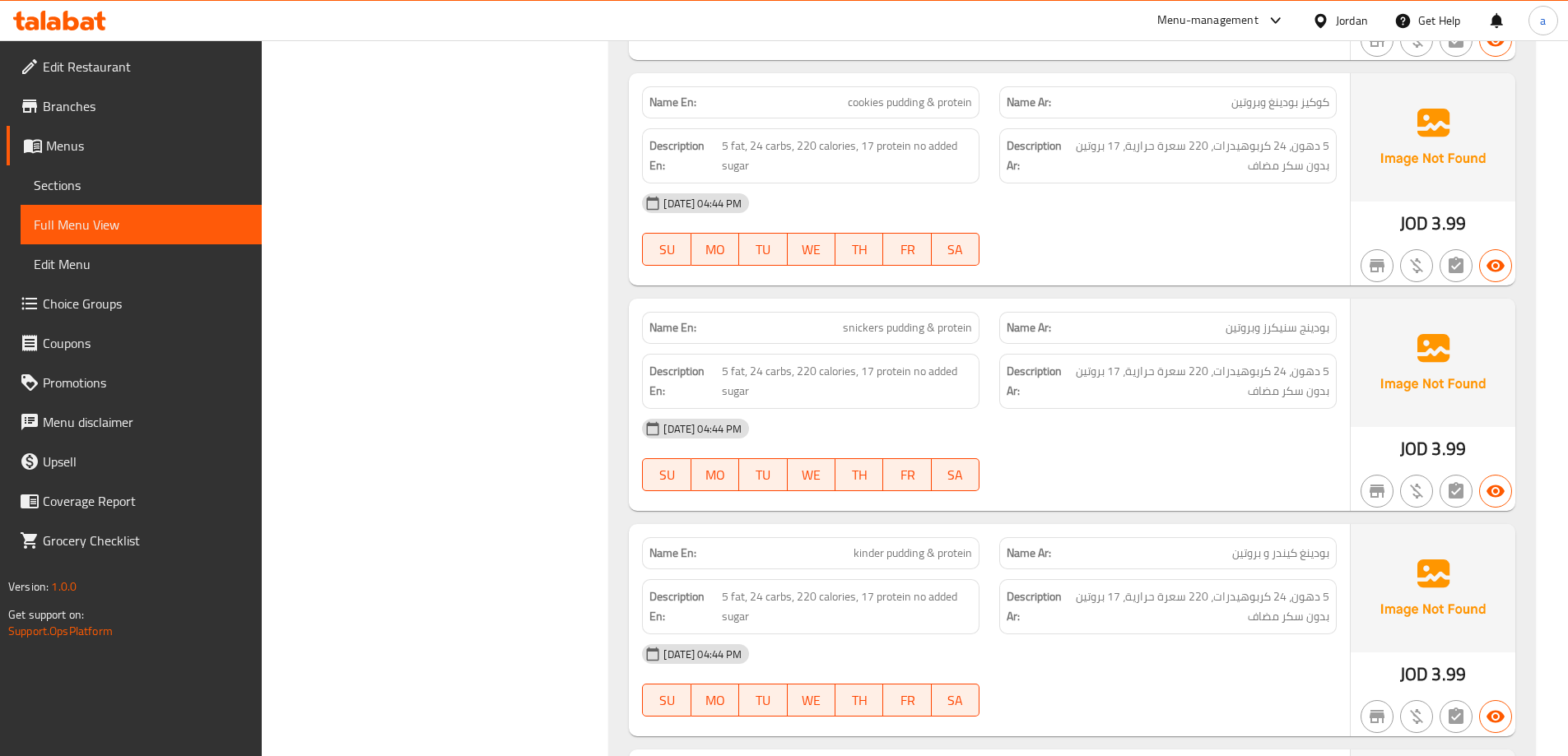
scroll to position [2282, 0]
